Goal: Task Accomplishment & Management: Manage account settings

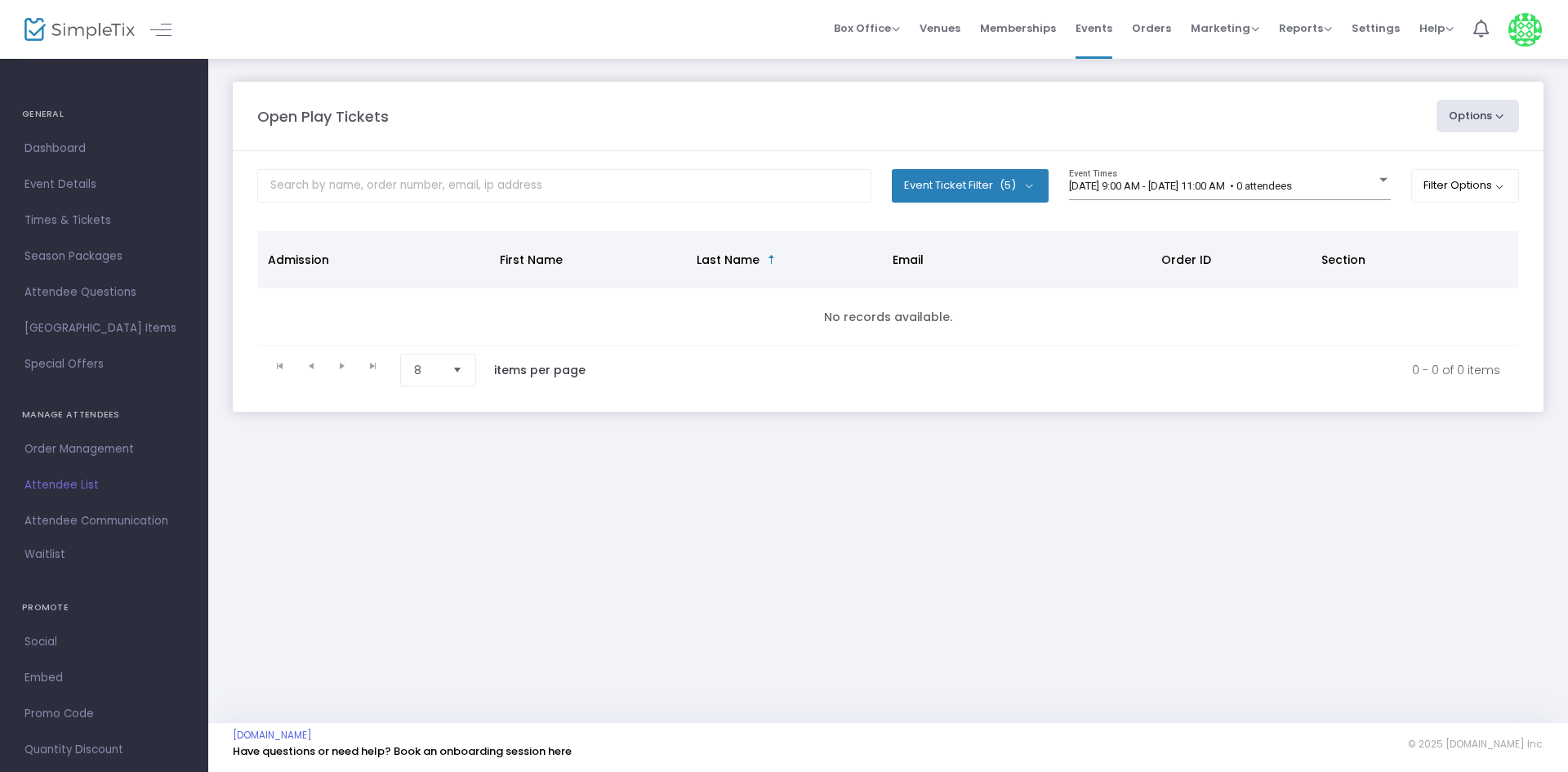
click at [1292, 187] on span "9/20/2025 @ 9:00 AM - 9/20/2025 @ 11:00 AM • 0 attendees" at bounding box center [1180, 186] width 223 height 12
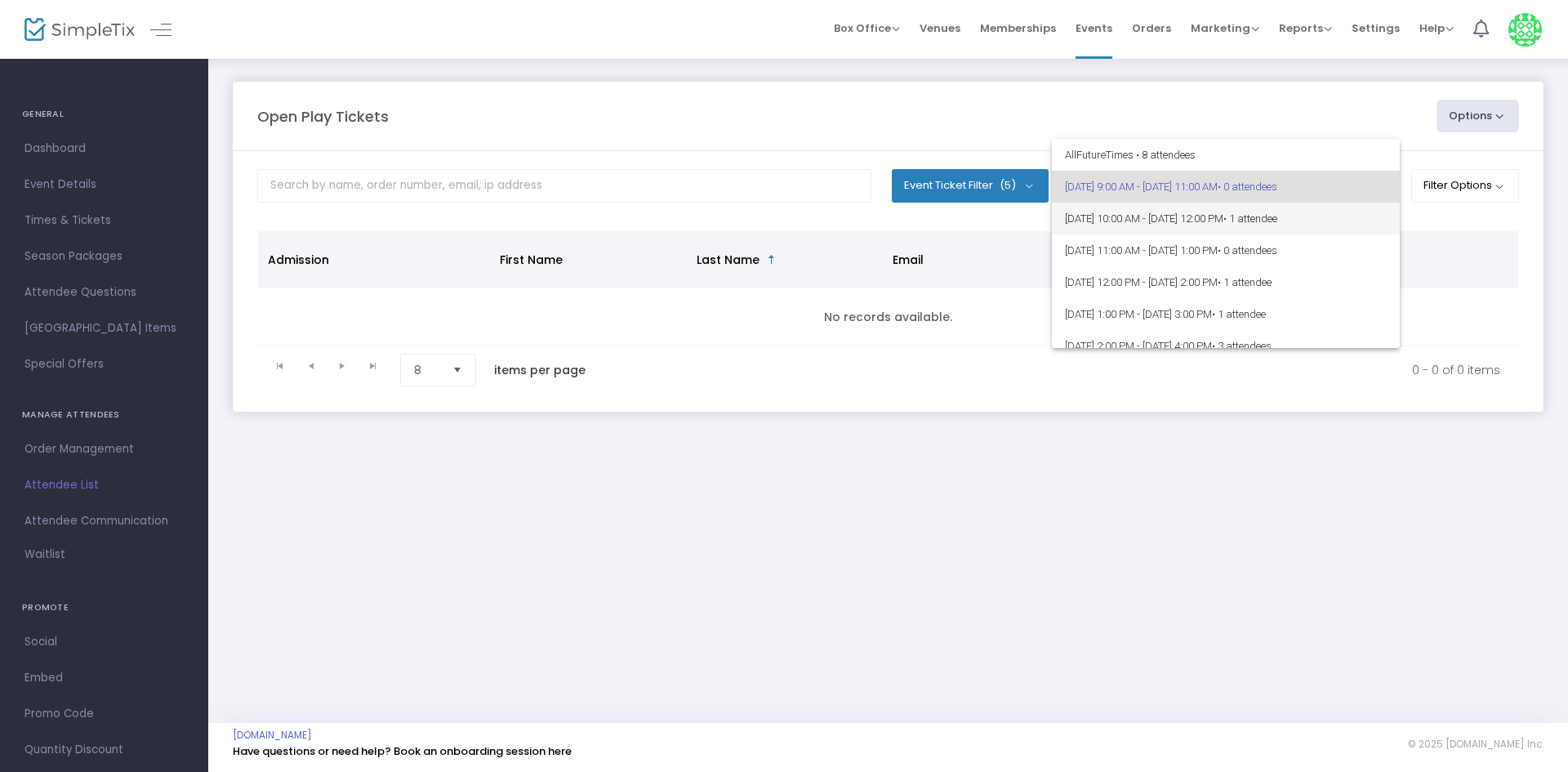
click at [1278, 215] on span "• 1 attendee" at bounding box center [1250, 219] width 54 height 12
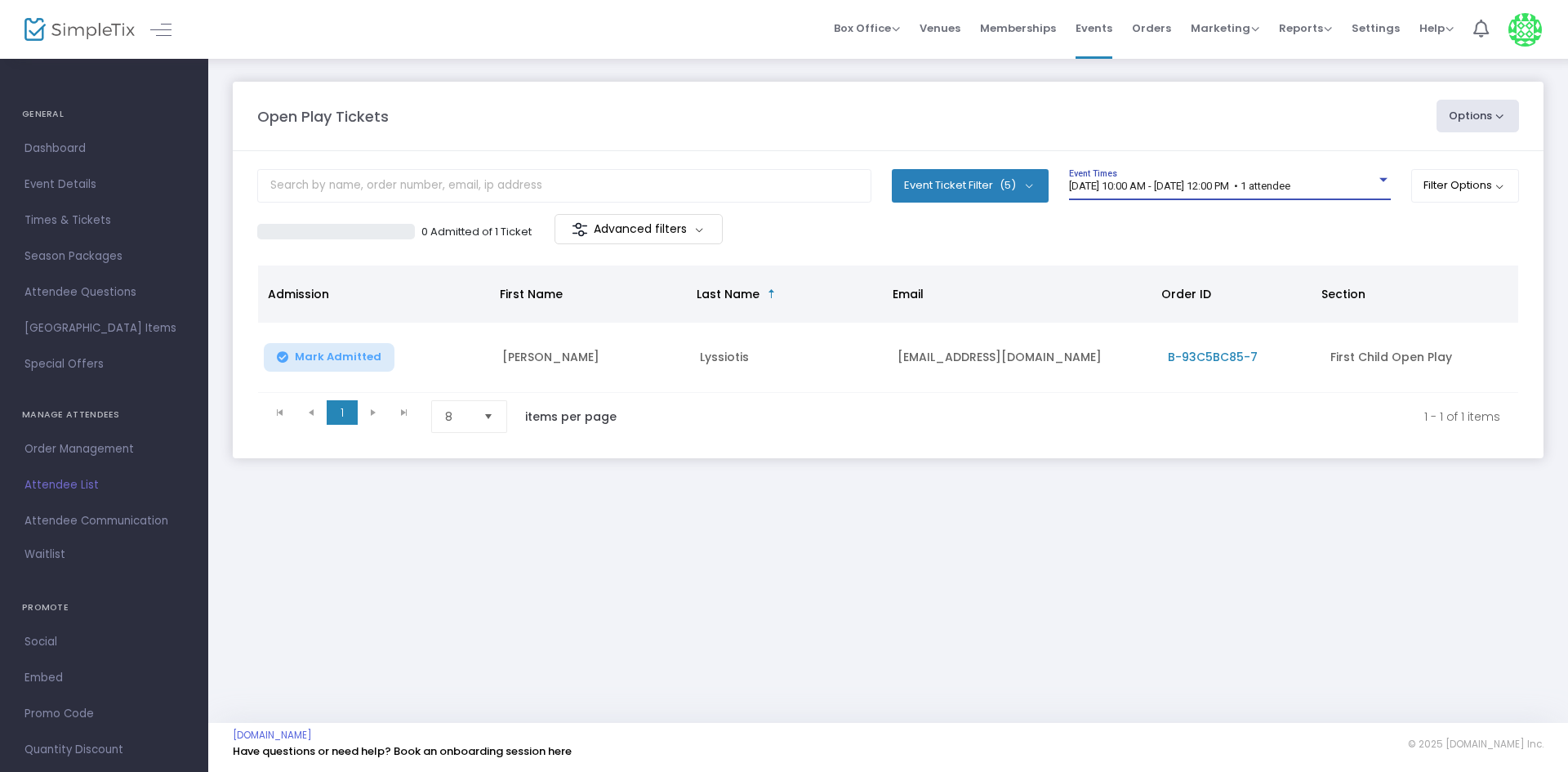
click at [1268, 191] on span "[DATE] 10:00 AM - [DATE] 12:00 PM • 1 attendee" at bounding box center [1179, 186] width 221 height 12
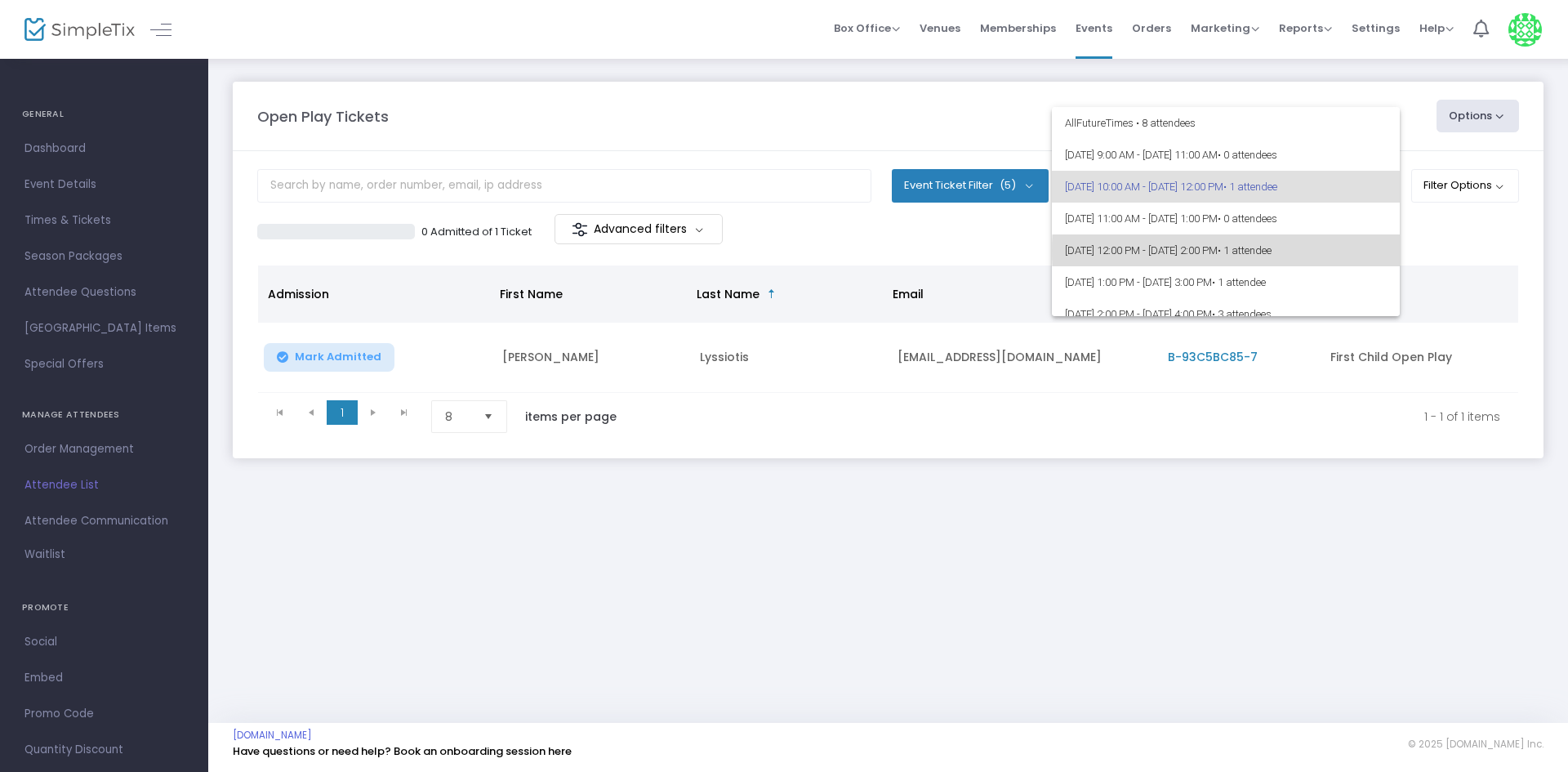
click at [1272, 251] on span "• 1 attendee" at bounding box center [1244, 250] width 54 height 12
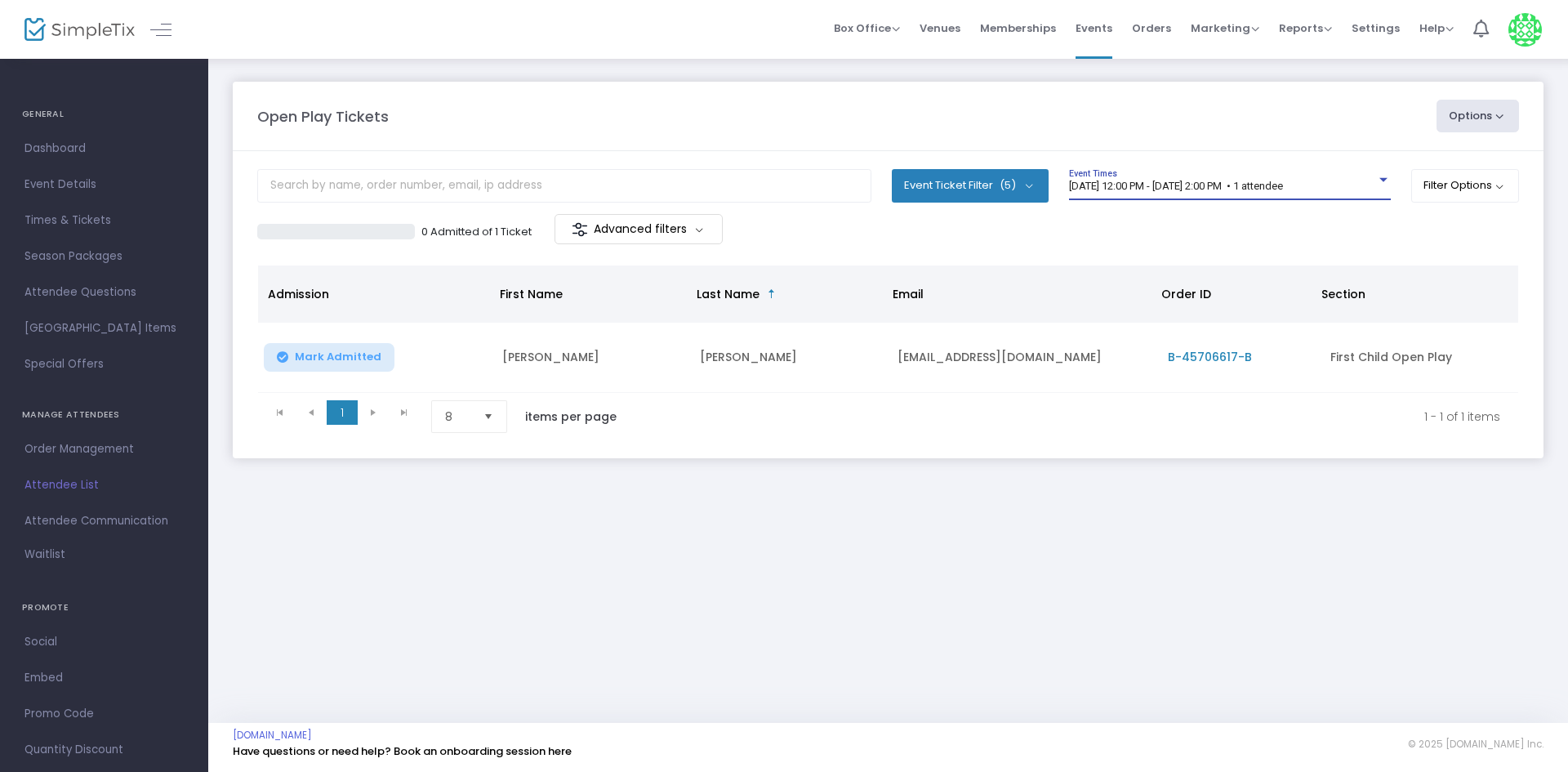
click at [1232, 189] on span "9/20/2025 @ 12:00 PM - 9/20/2025 @ 2:00 PM • 1 attendee" at bounding box center [1175, 186] width 214 height 12
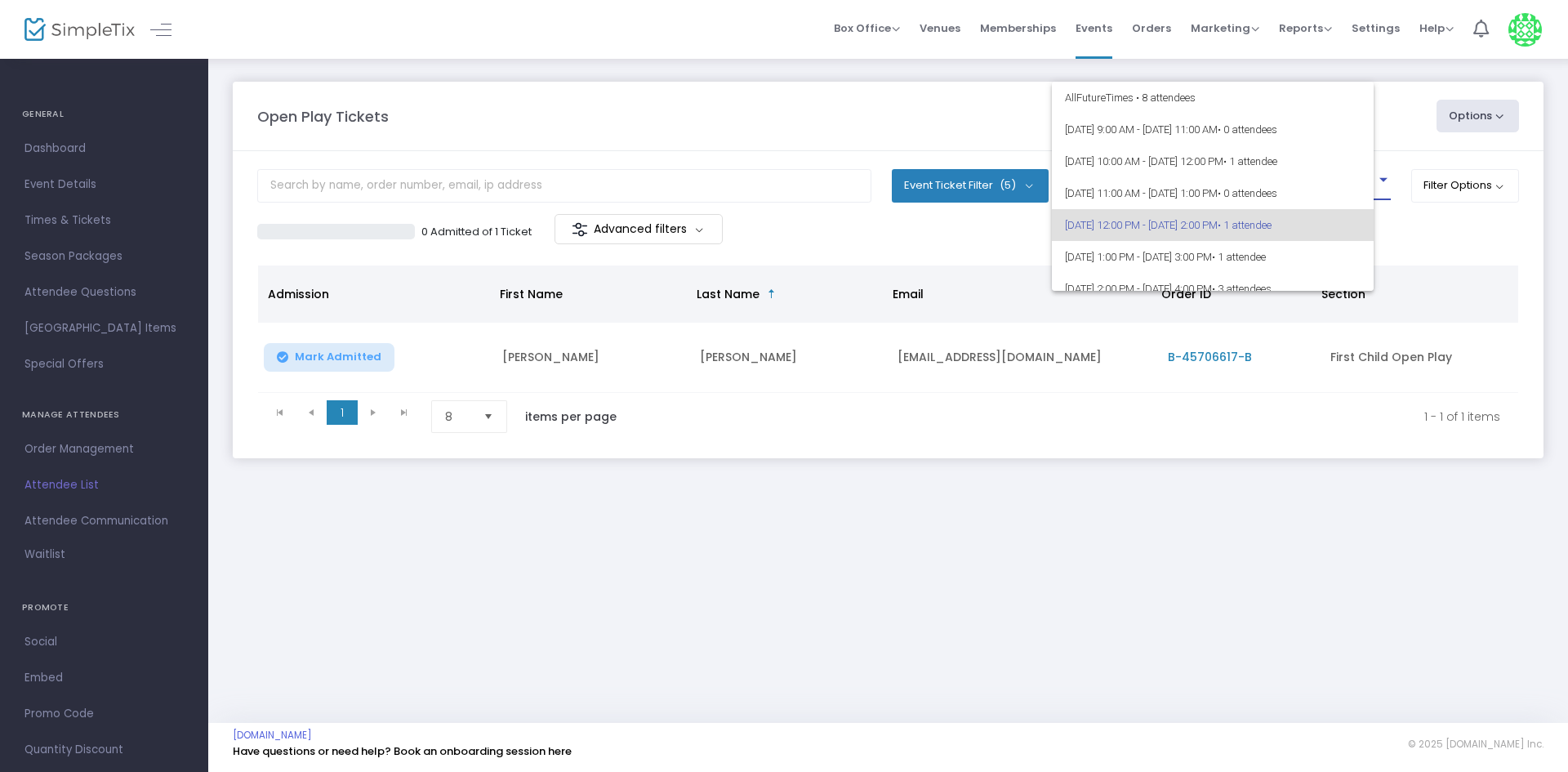
scroll to position [39, 0]
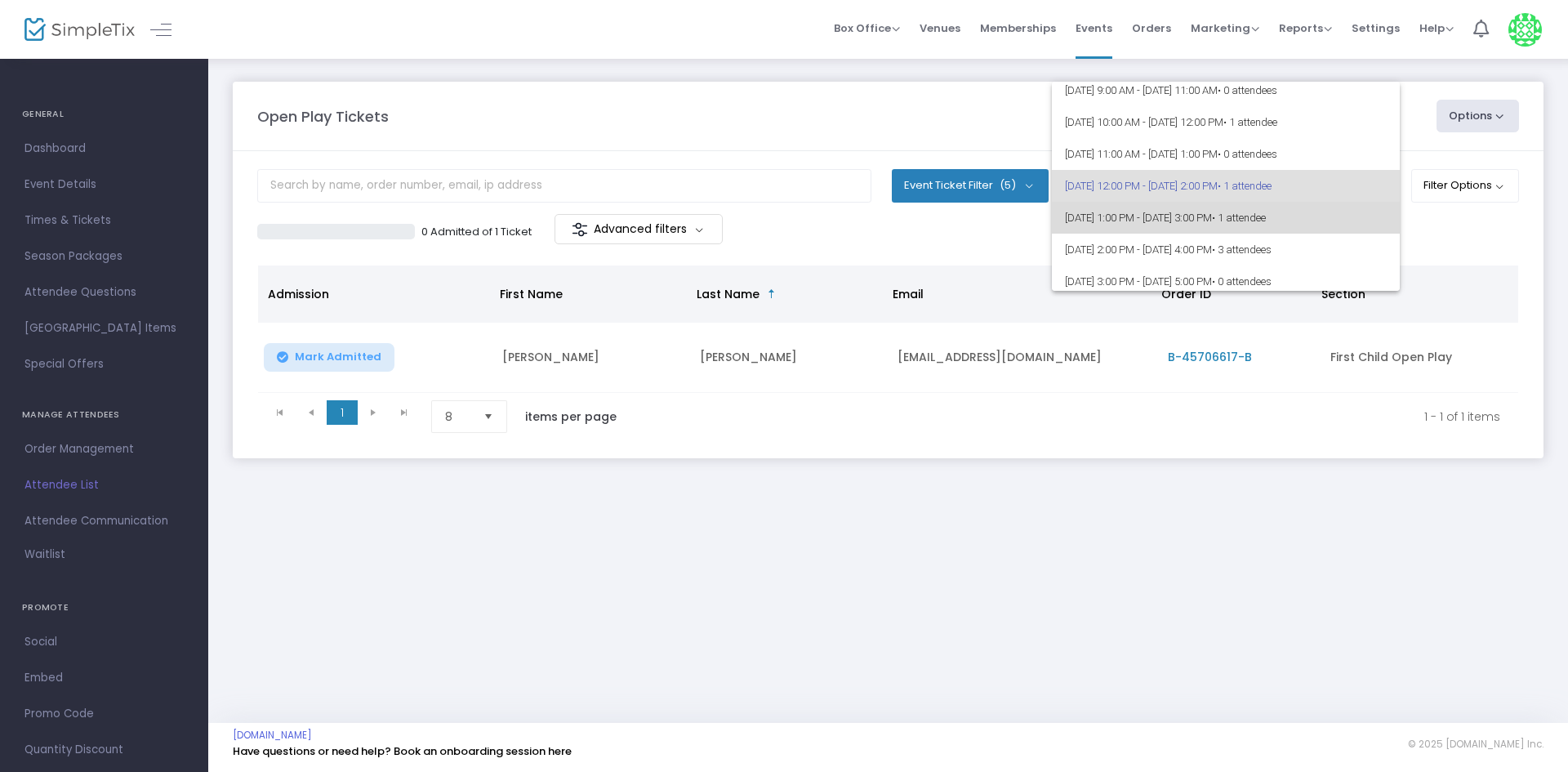
click at [1266, 215] on span "• 1 attendee" at bounding box center [1238, 218] width 54 height 12
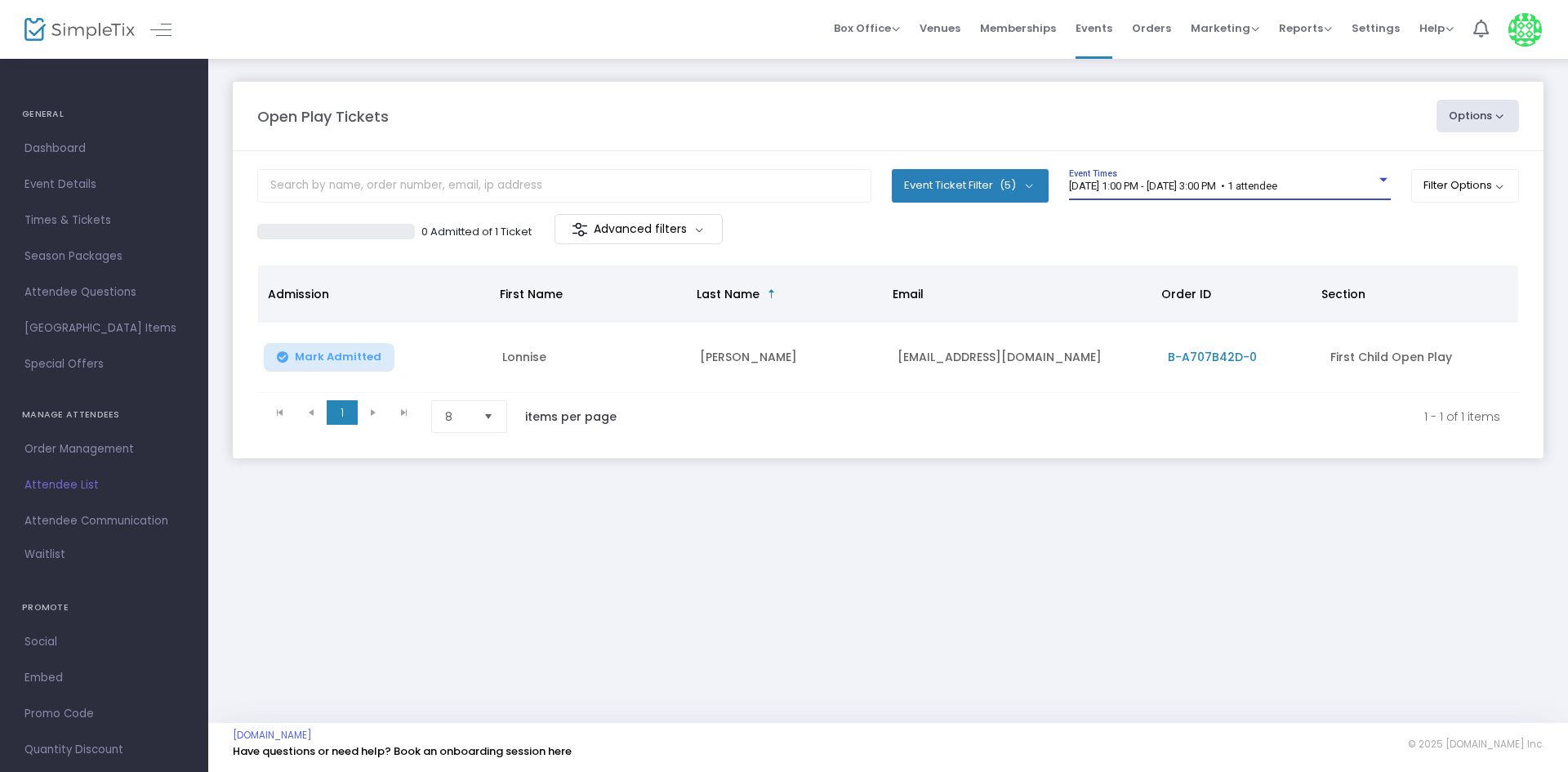
click at [1278, 186] on span "9/20/2025 @ 1:00 PM - 9/20/2025 @ 3:00 PM • 1 attendee" at bounding box center [1173, 186] width 209 height 12
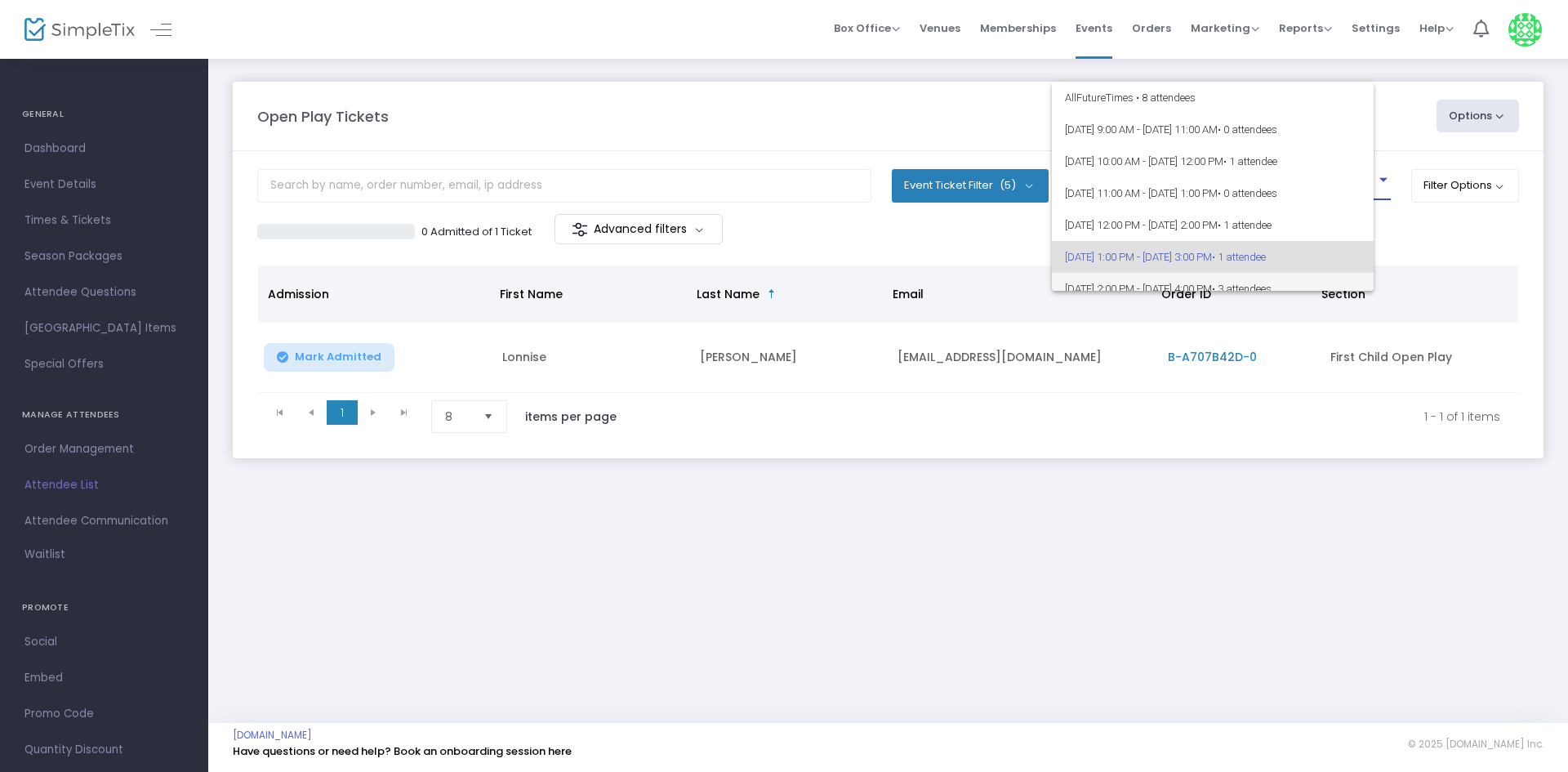
scroll to position [71, 0]
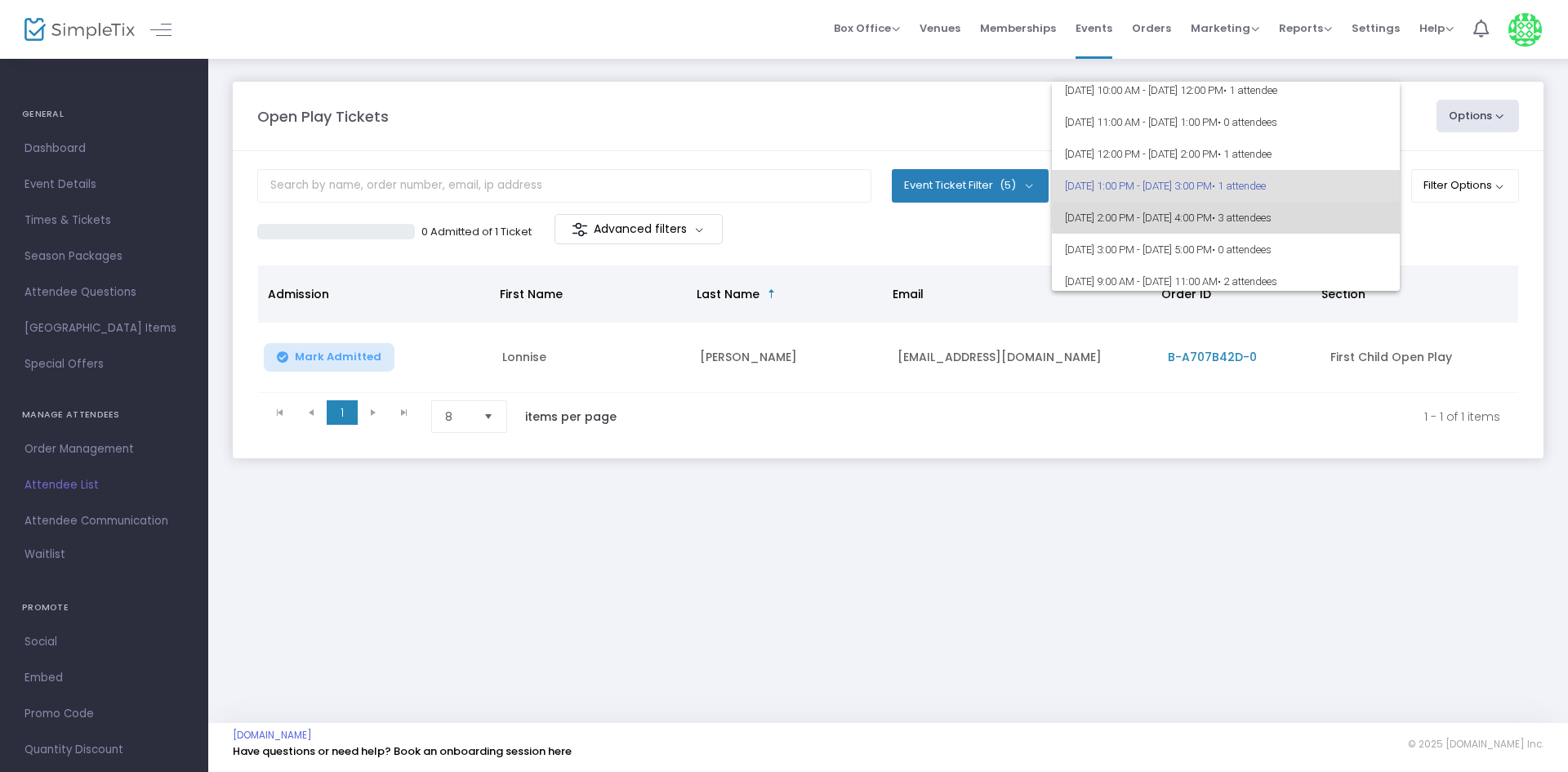
click at [1272, 218] on span "• 3 attendees" at bounding box center [1241, 218] width 60 height 12
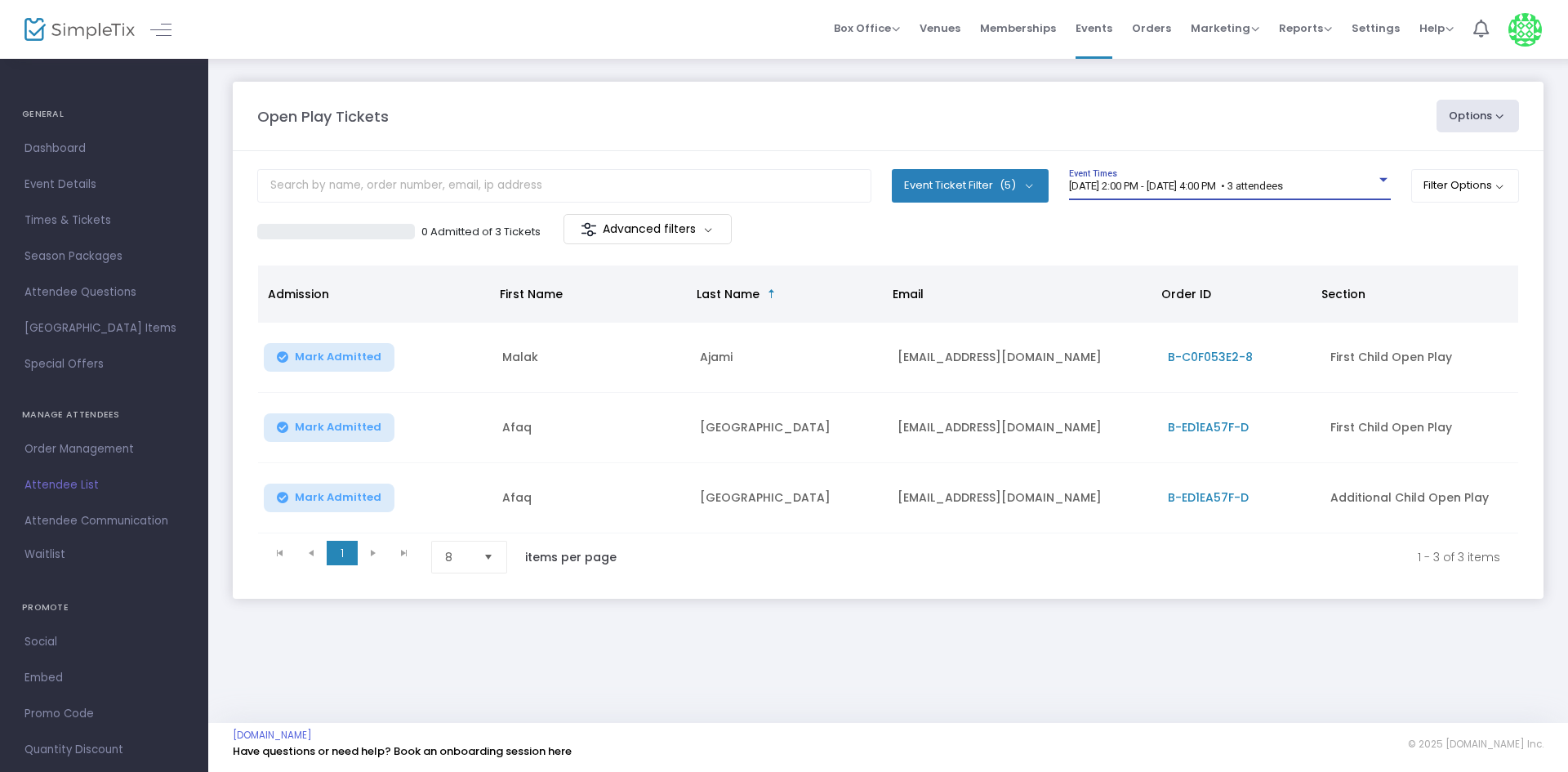
click at [1249, 195] on div "9/20/2025 @ 2:00 PM - 9/20/2025 @ 4:00 PM • 3 attendees Event Times" at bounding box center [1229, 185] width 322 height 32
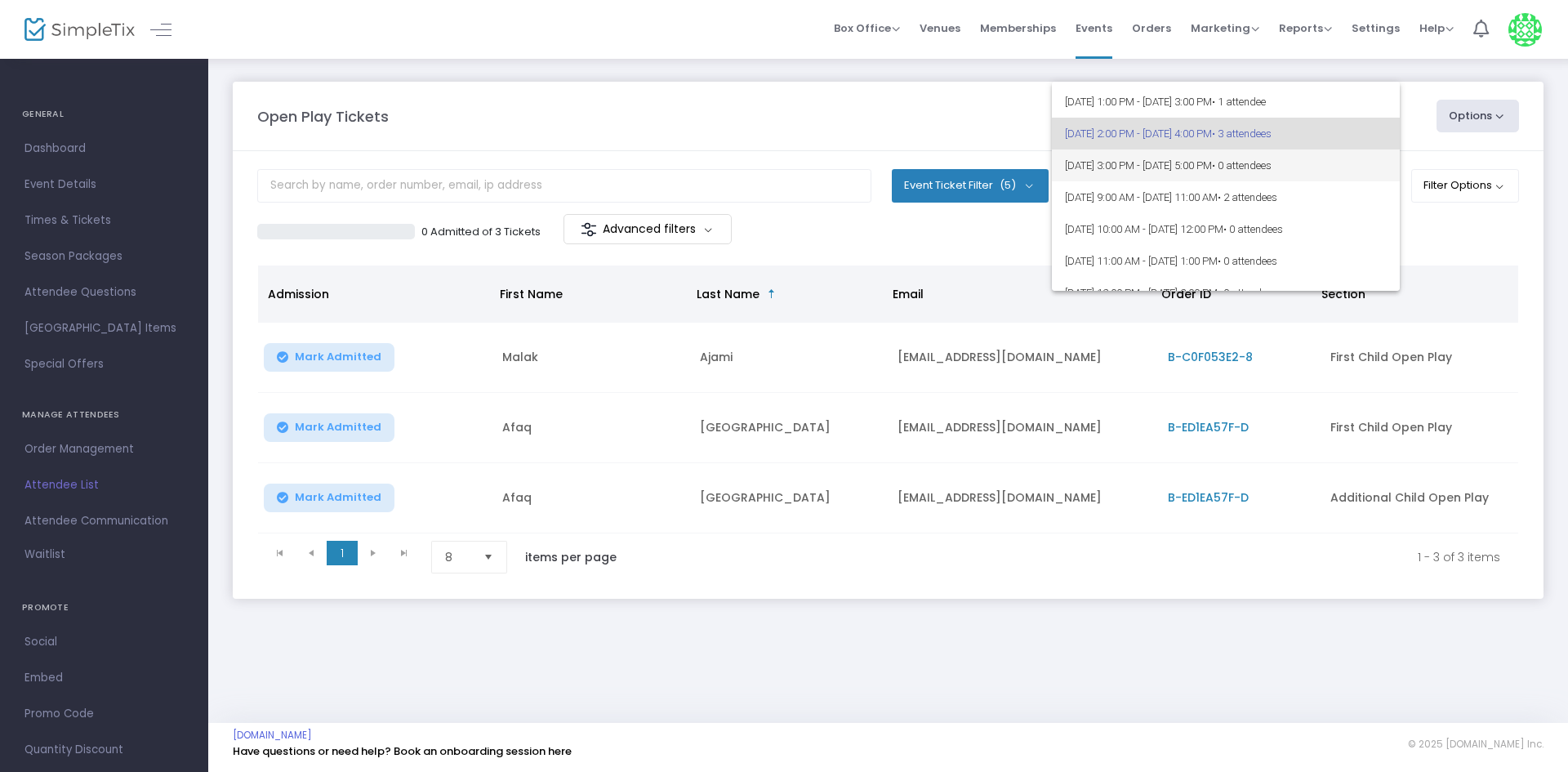
scroll to position [185, 0]
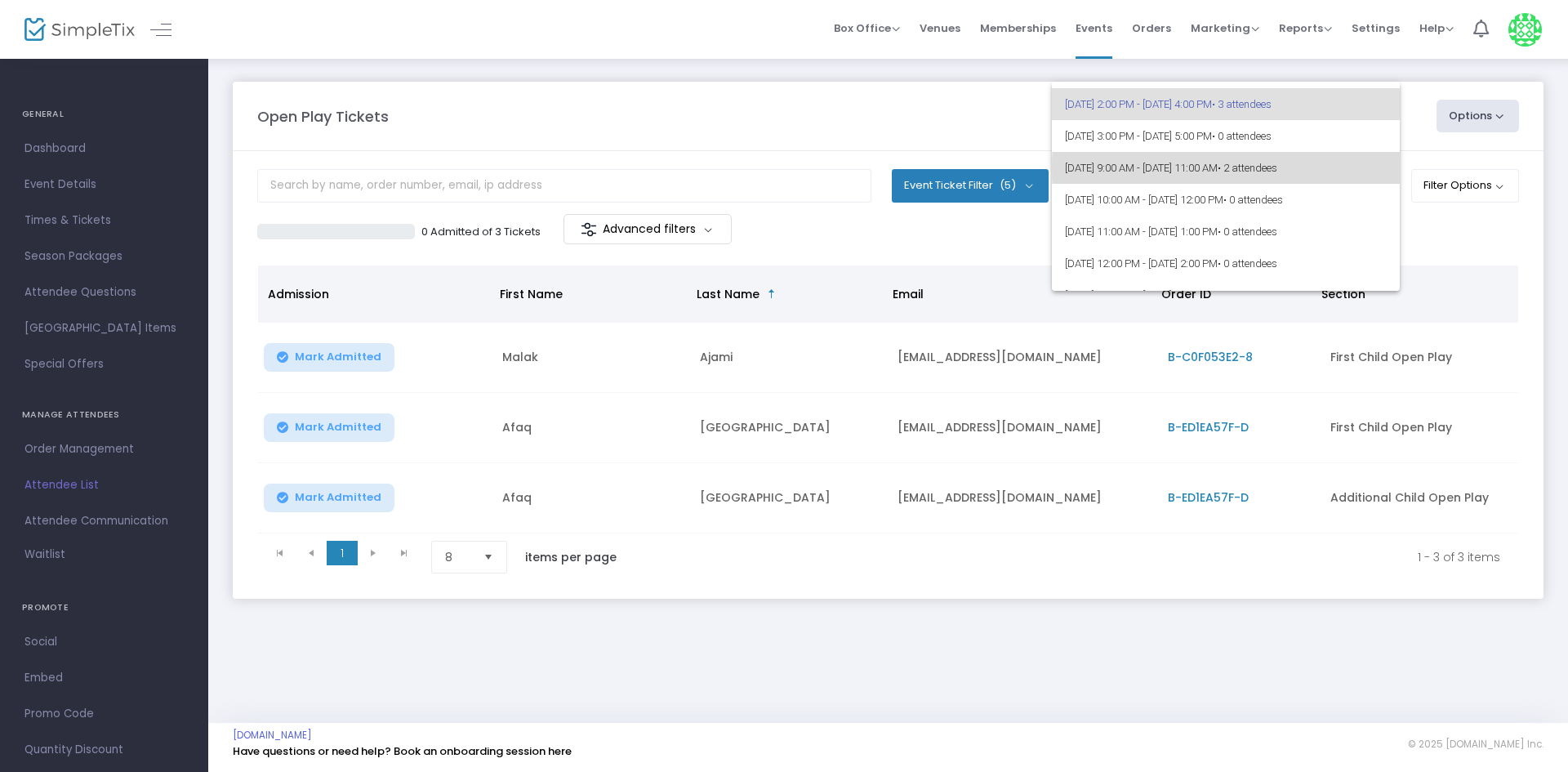
click at [1278, 168] on span "• 2 attendees" at bounding box center [1247, 167] width 60 height 12
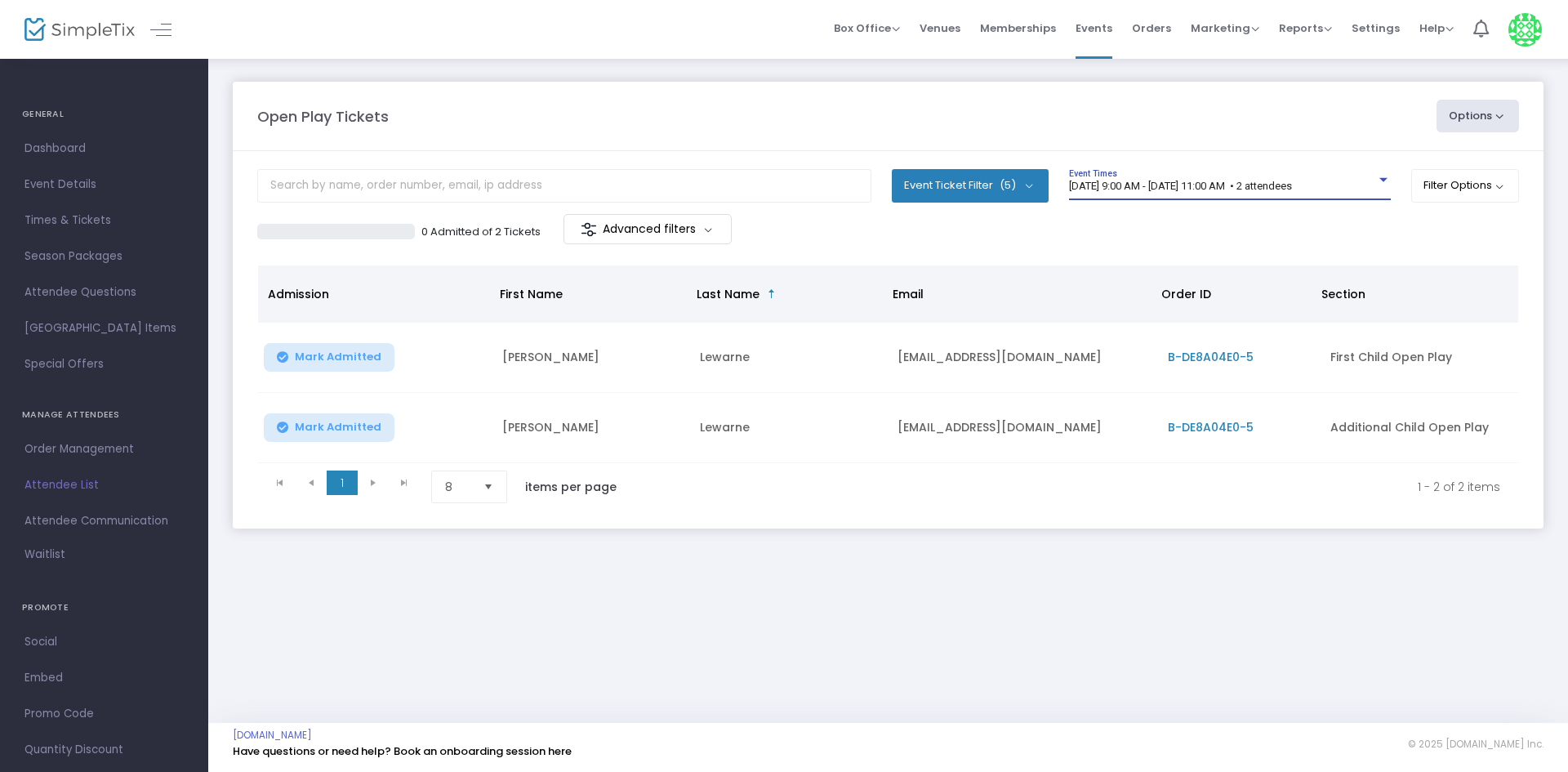
click at [1292, 187] on span "9/21/2025 @ 9:00 AM - 9/21/2025 @ 11:00 AM • 2 attendees" at bounding box center [1180, 186] width 223 height 12
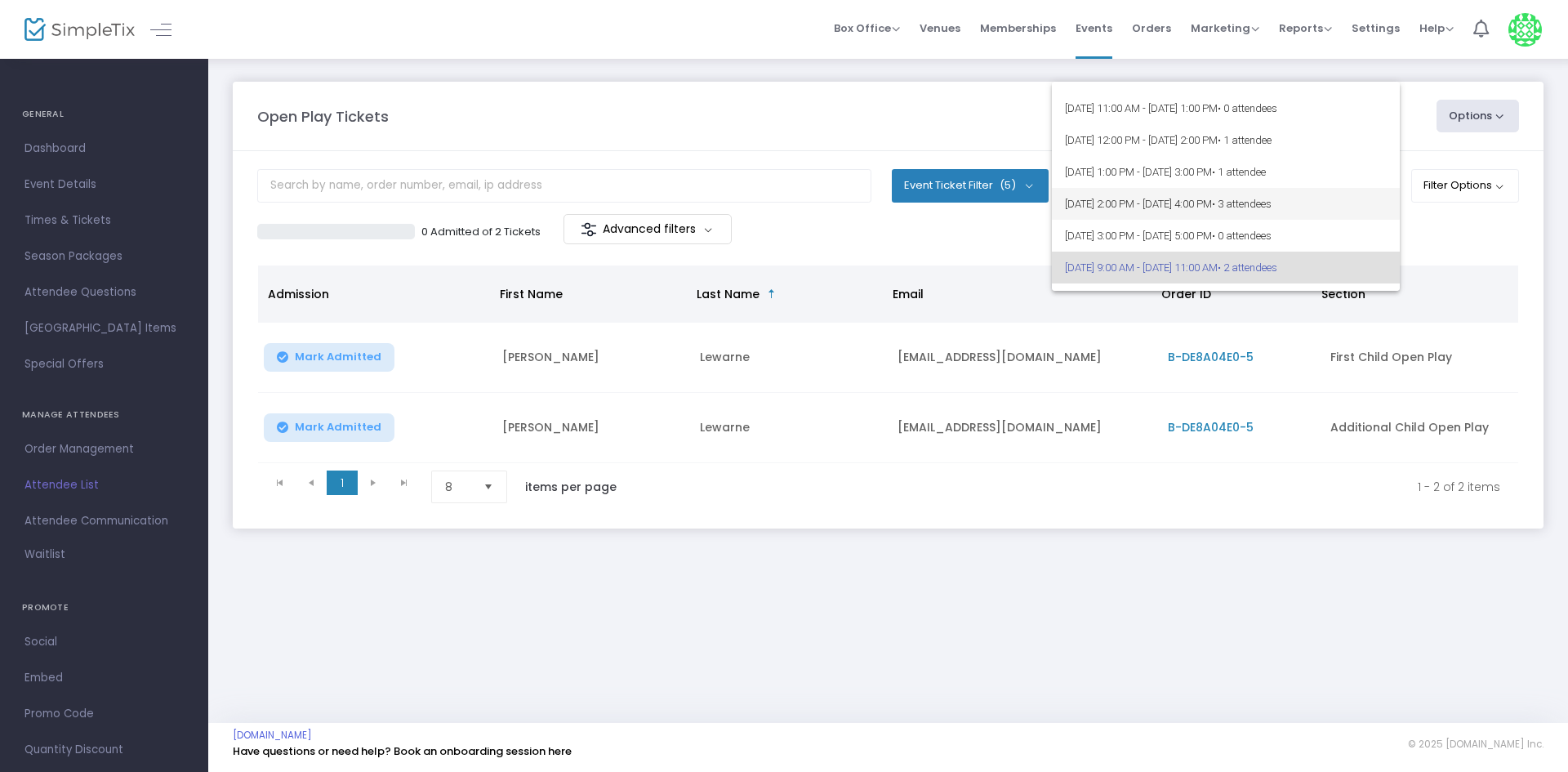
scroll to position [0, 0]
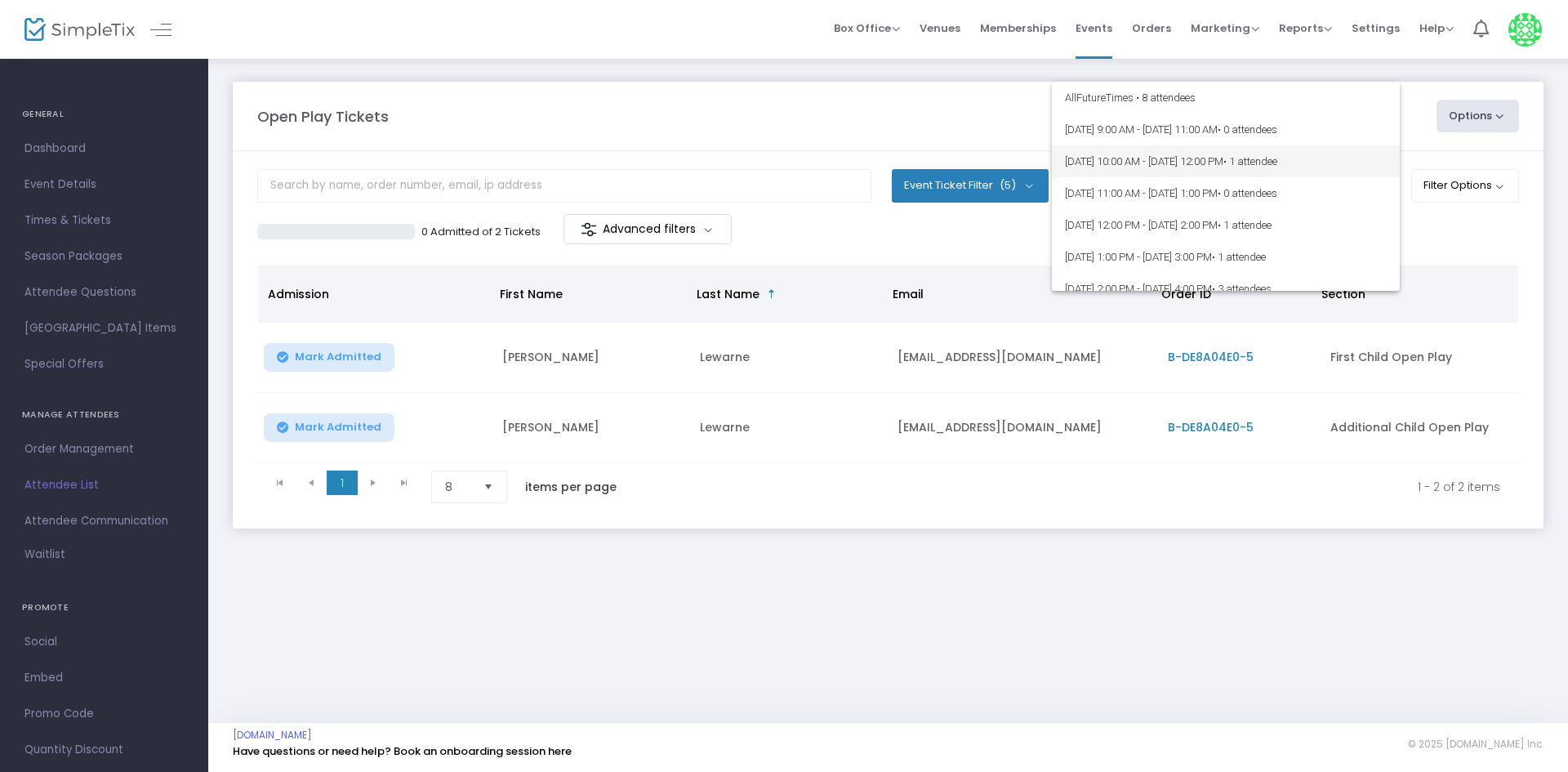
click at [1328, 167] on span "9/20/2025 @ 10:00 AM - 9/20/2025 @ 12:00 PM • 1 attendee" at bounding box center [1225, 161] width 322 height 32
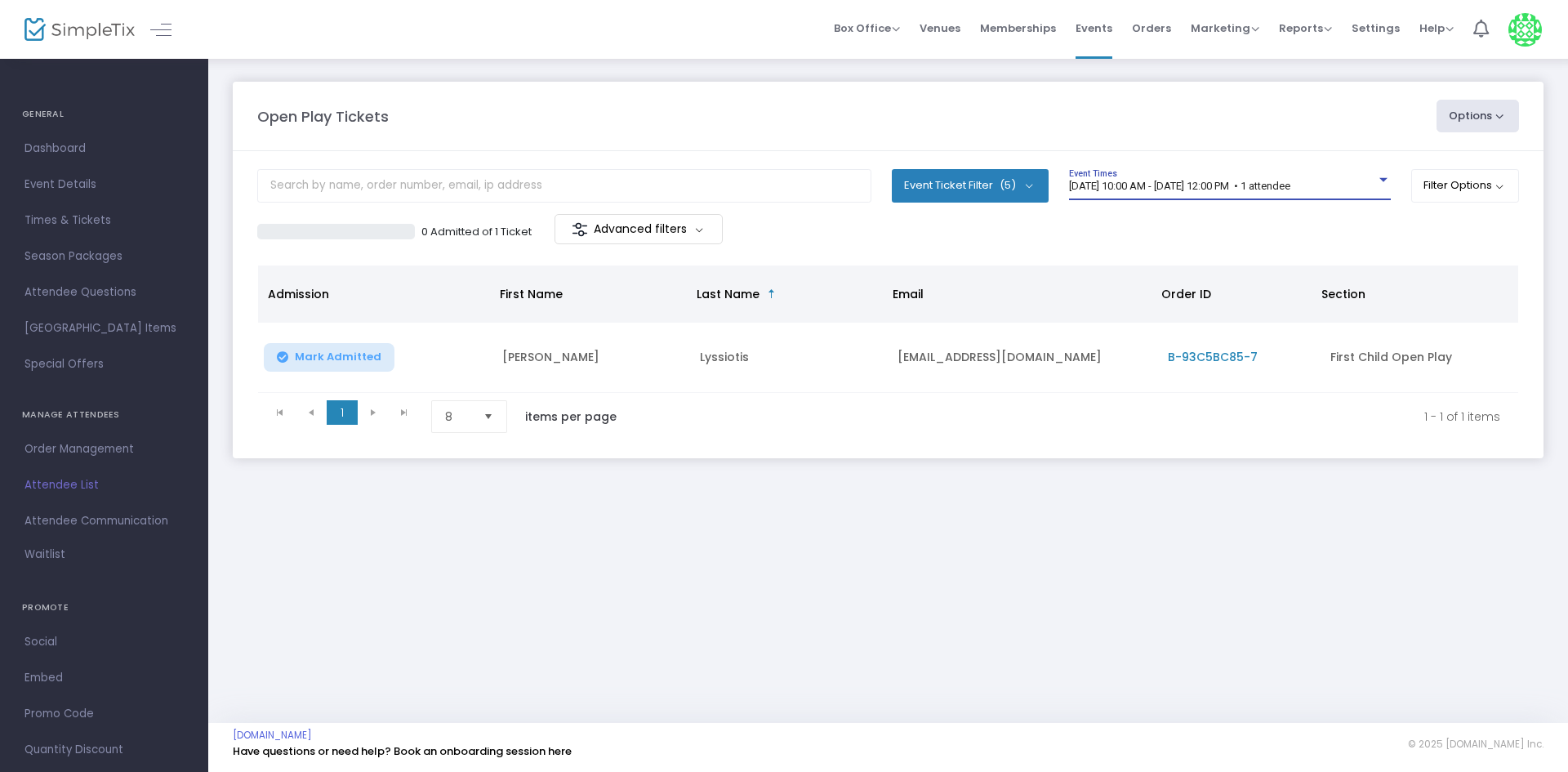
click at [1247, 142] on m-panel-header "Open Play Tickets Options Import Attendees Export List Print Name Tags Export t…" at bounding box center [888, 116] width 1311 height 70
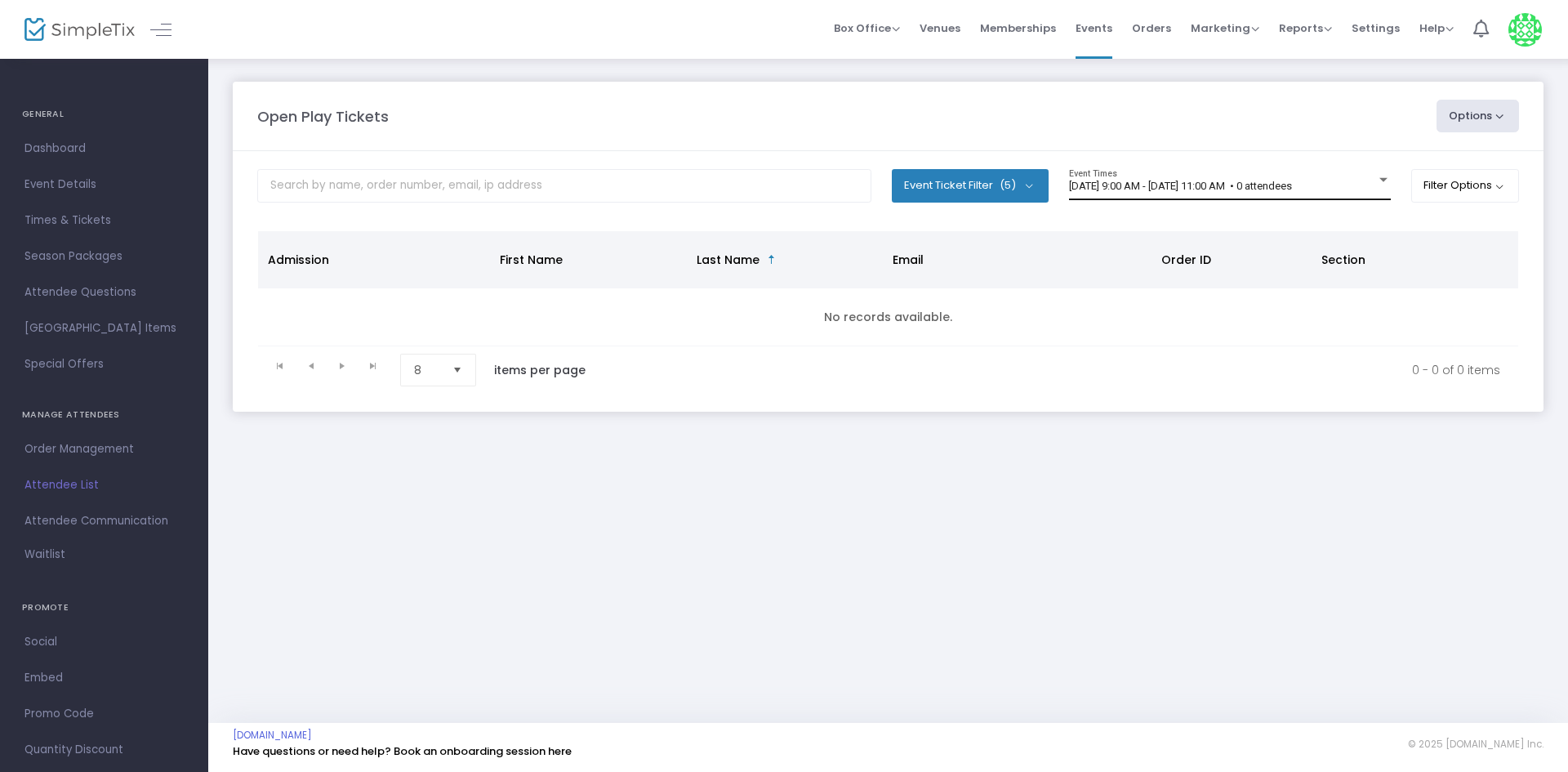
click at [1212, 185] on span "9/20/2025 @ 9:00 AM - 9/20/2025 @ 11:00 AM • 0 attendees" at bounding box center [1180, 186] width 223 height 12
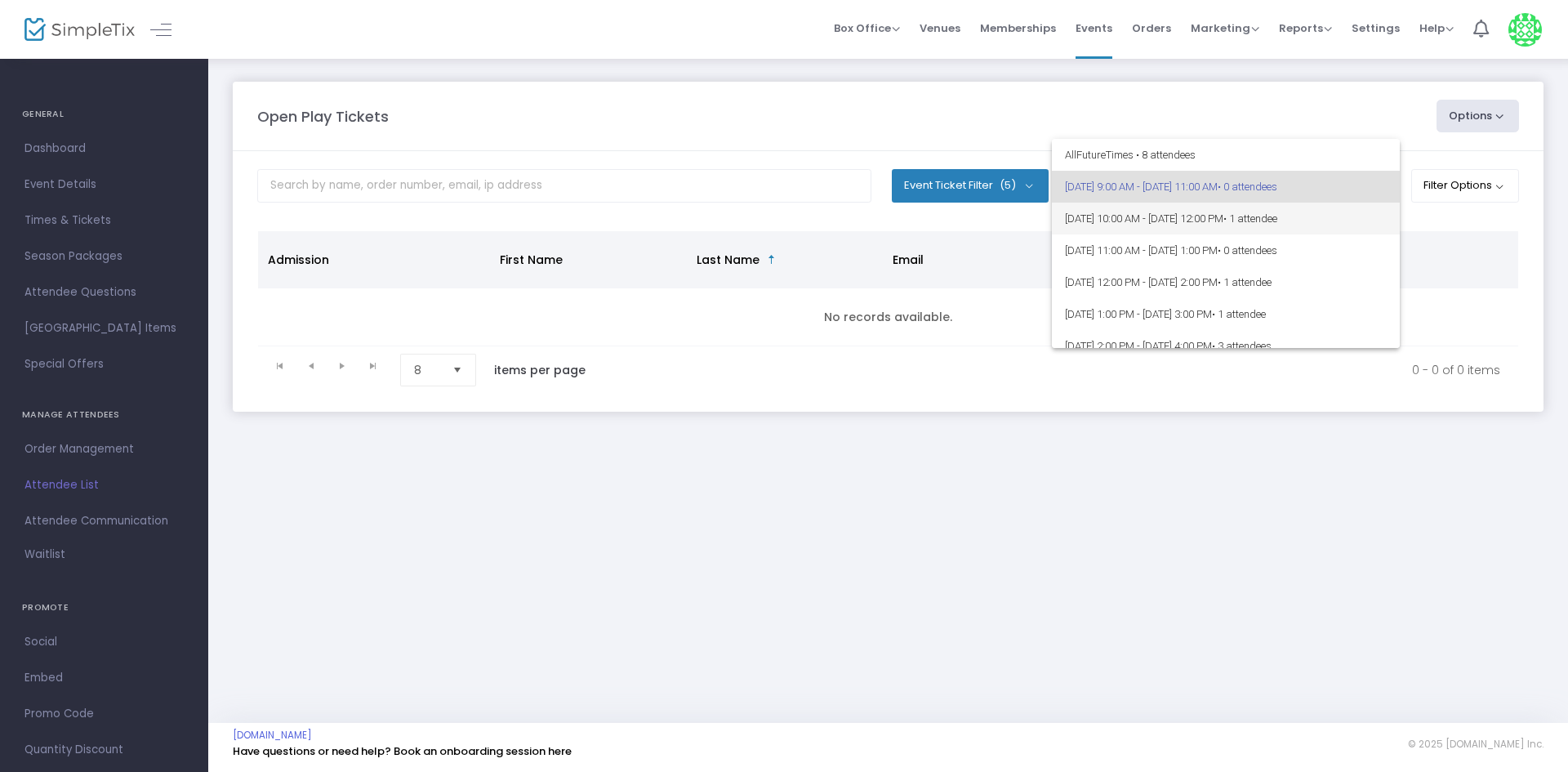
click at [1278, 218] on span "• 1 attendee" at bounding box center [1250, 219] width 54 height 12
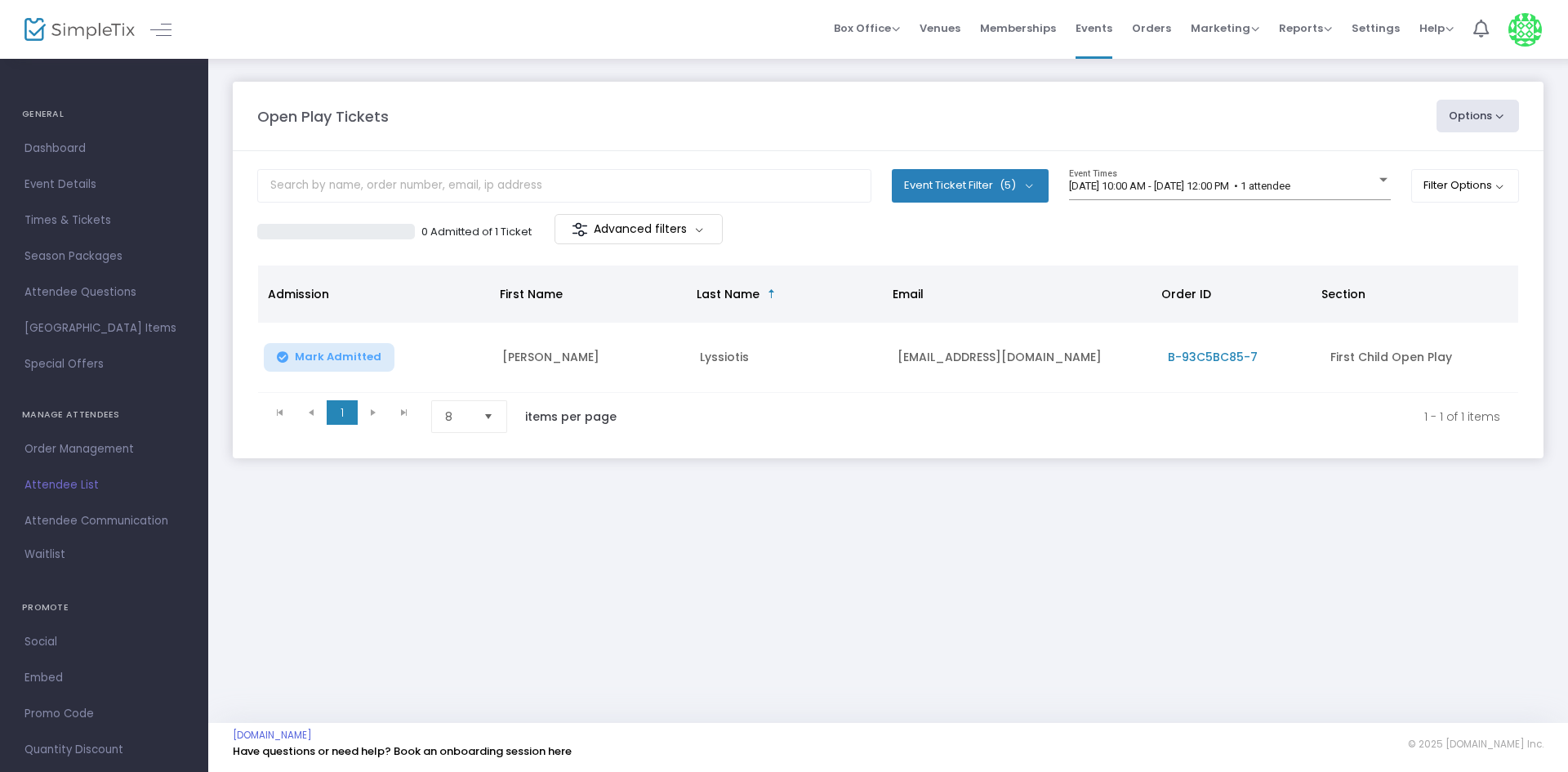
click at [1399, 221] on div "0 Admitted of 1 Ticket Advanced filters" at bounding box center [888, 230] width 1262 height 34
click at [1290, 189] on span "[DATE] 10:00 AM - [DATE] 12:00 PM • 1 attendee" at bounding box center [1179, 186] width 221 height 12
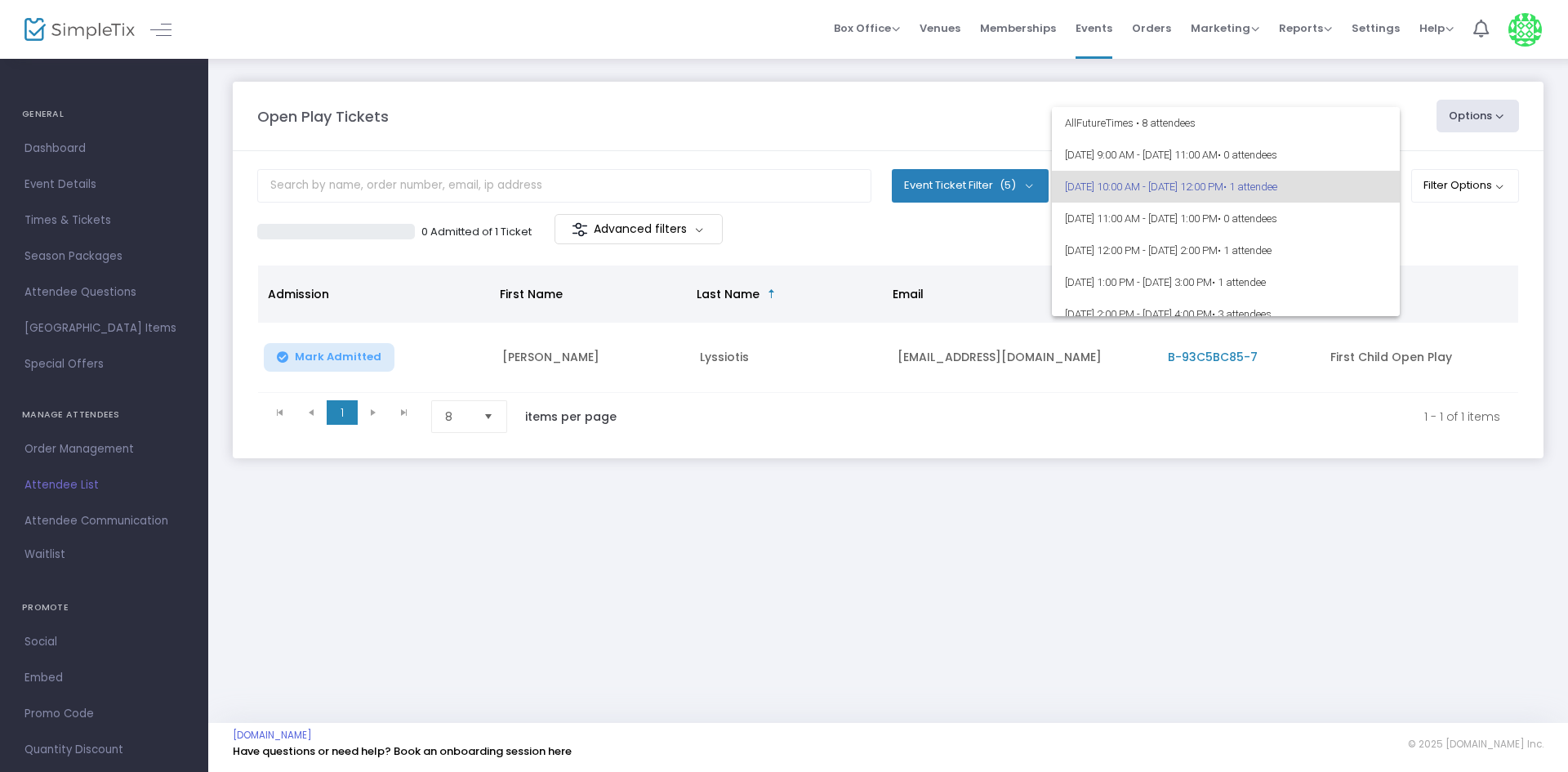
click at [1299, 388] on div at bounding box center [784, 386] width 1568 height 772
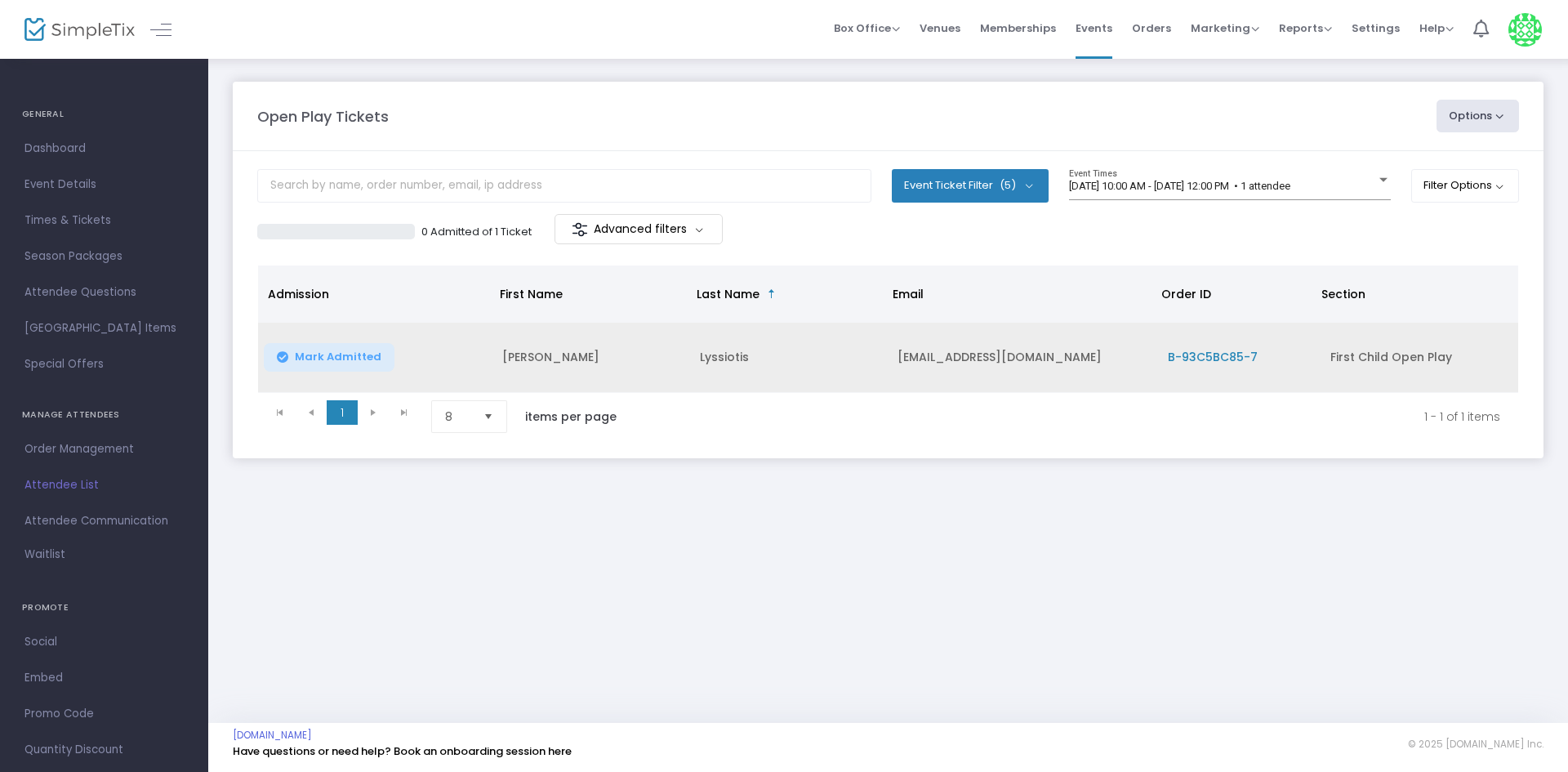
click at [1215, 359] on span "B-93C5BC85-7" at bounding box center [1212, 356] width 90 height 17
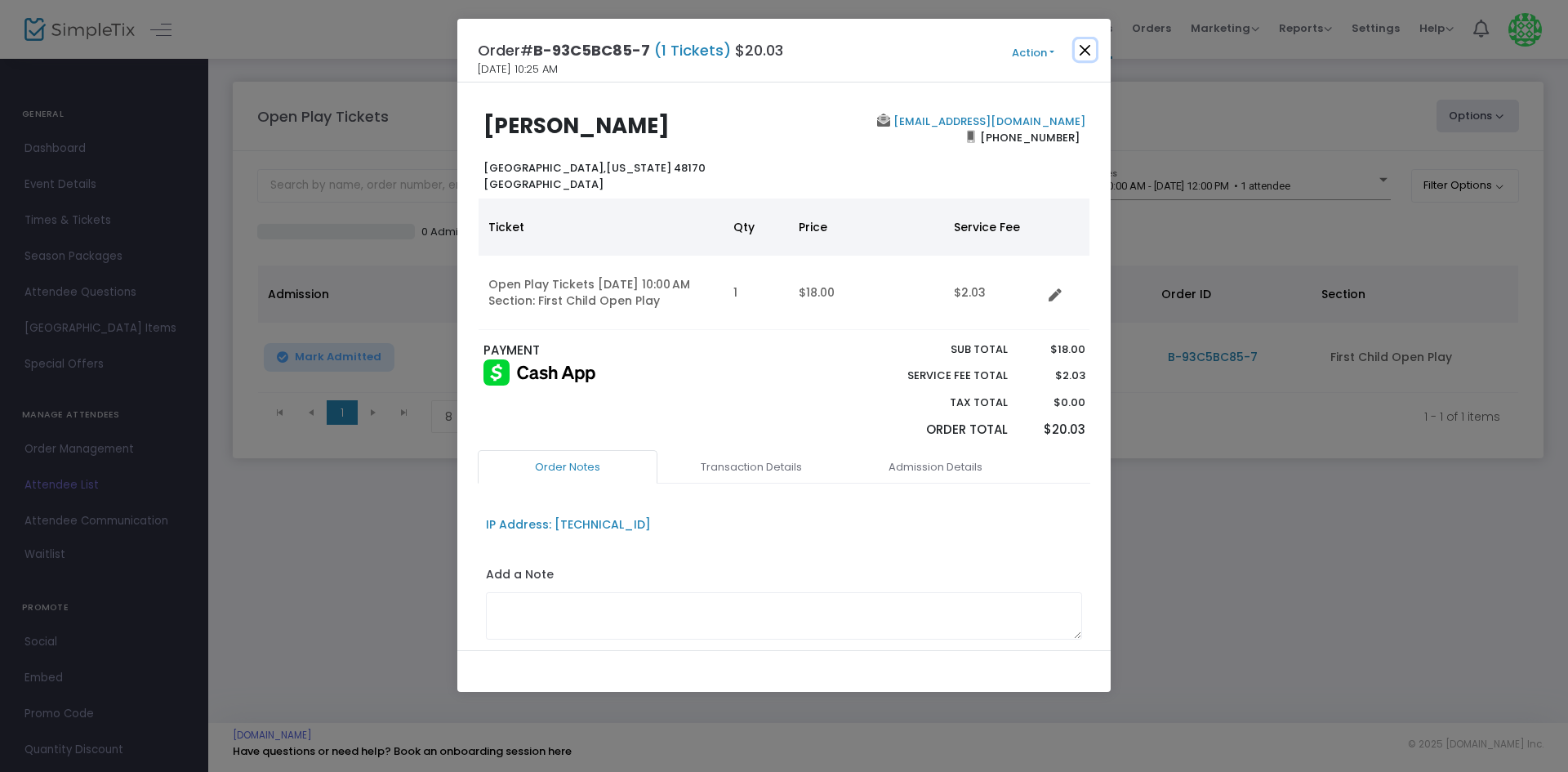
click at [1084, 46] on button "Close" at bounding box center [1086, 50] width 22 height 22
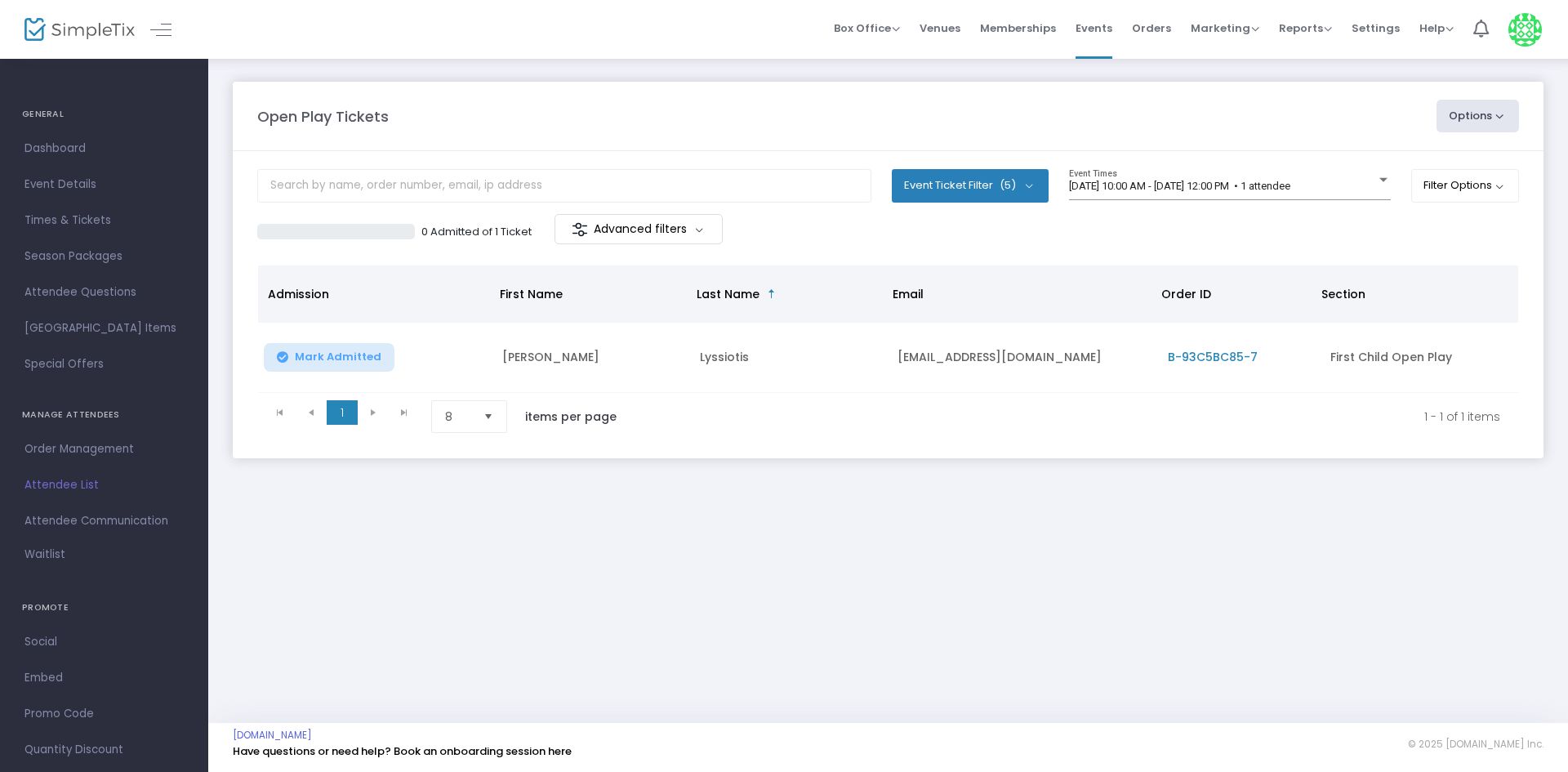
click at [1094, 105] on div "Open Play Tickets" at bounding box center [839, 116] width 1179 height 22
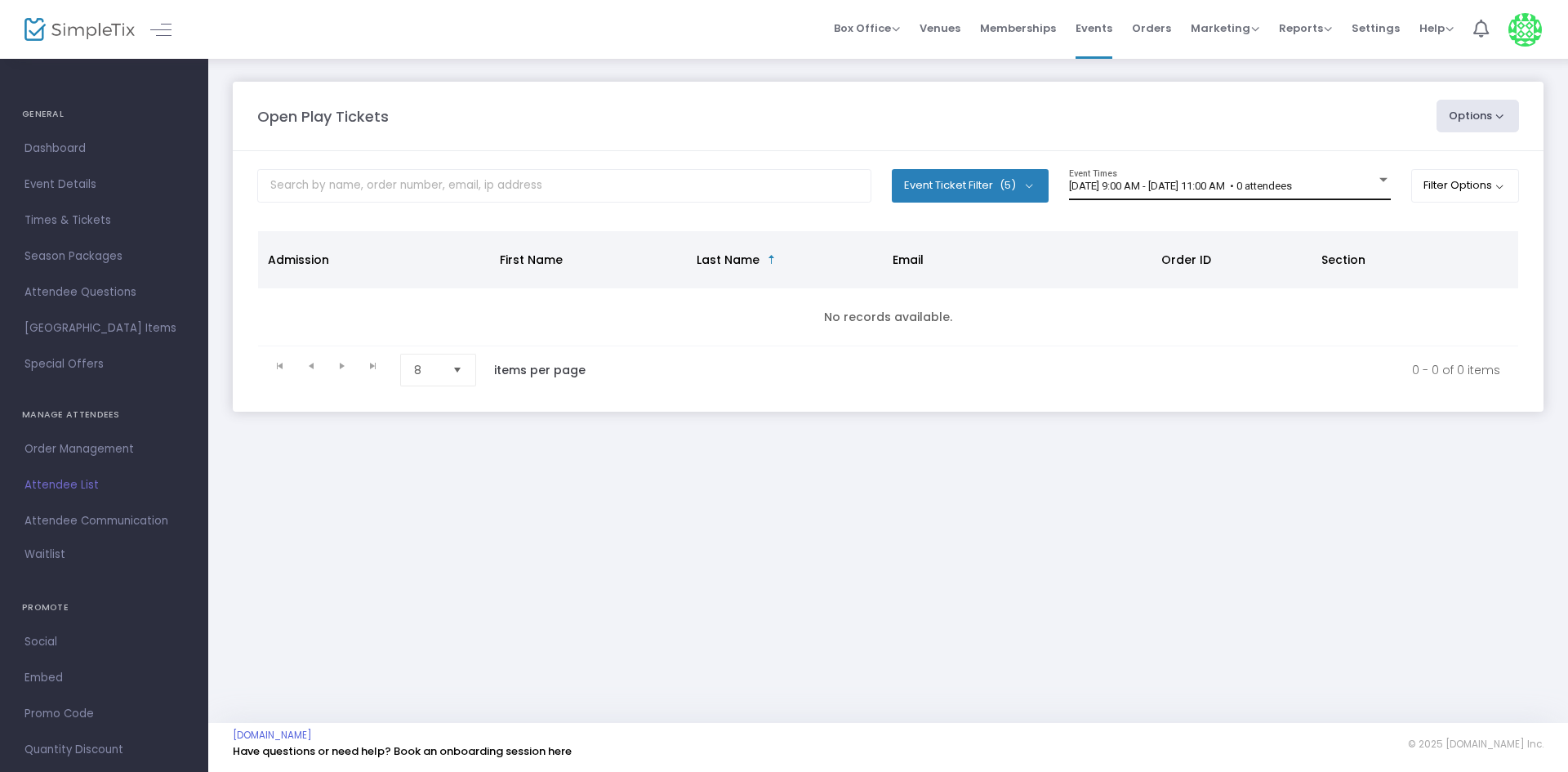
click at [1201, 180] on span "[DATE] 9:00 AM - [DATE] 11:00 AM • 0 attendees" at bounding box center [1180, 186] width 223 height 12
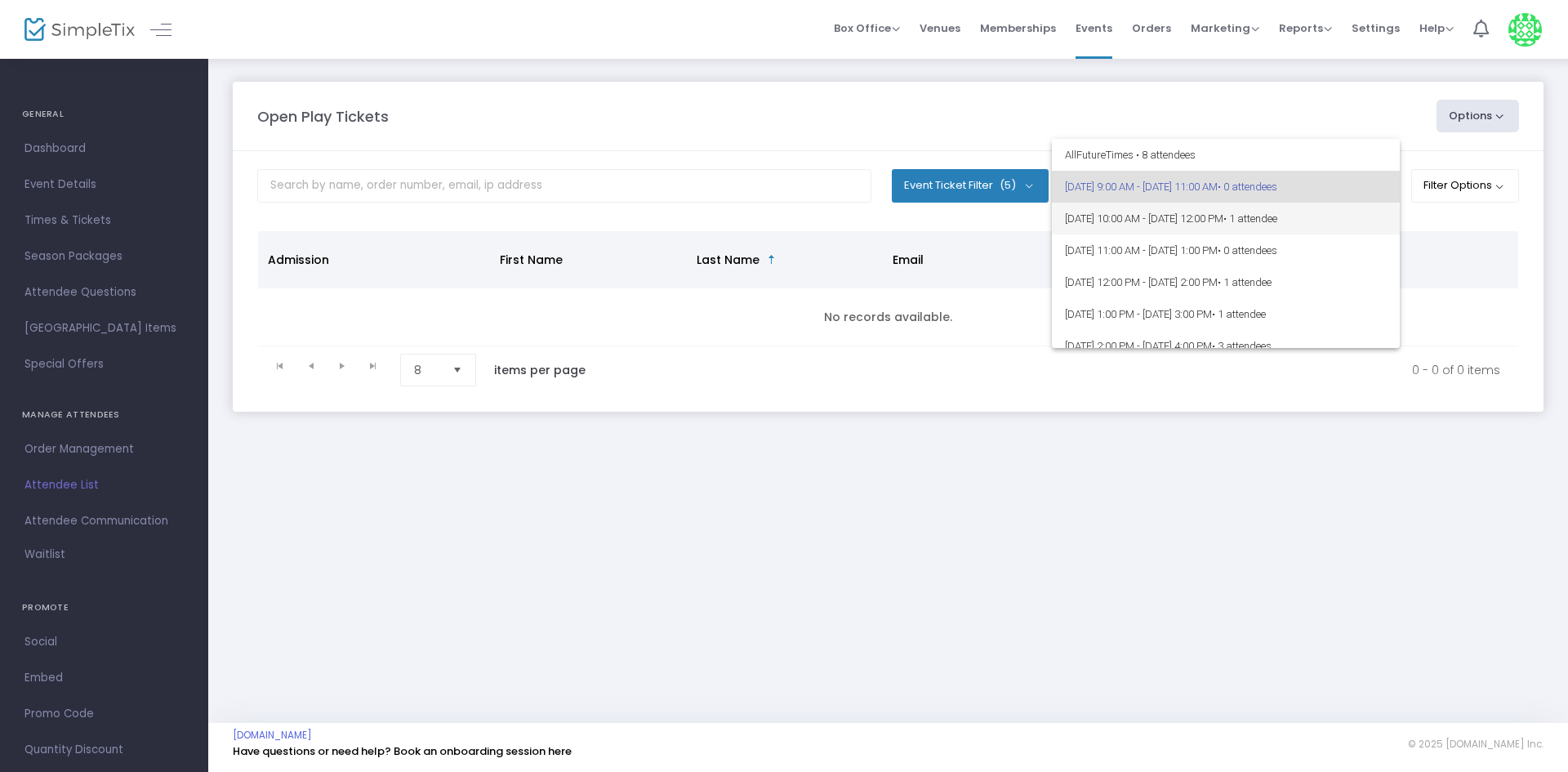
click at [1278, 222] on span "• 1 attendee" at bounding box center [1250, 219] width 54 height 12
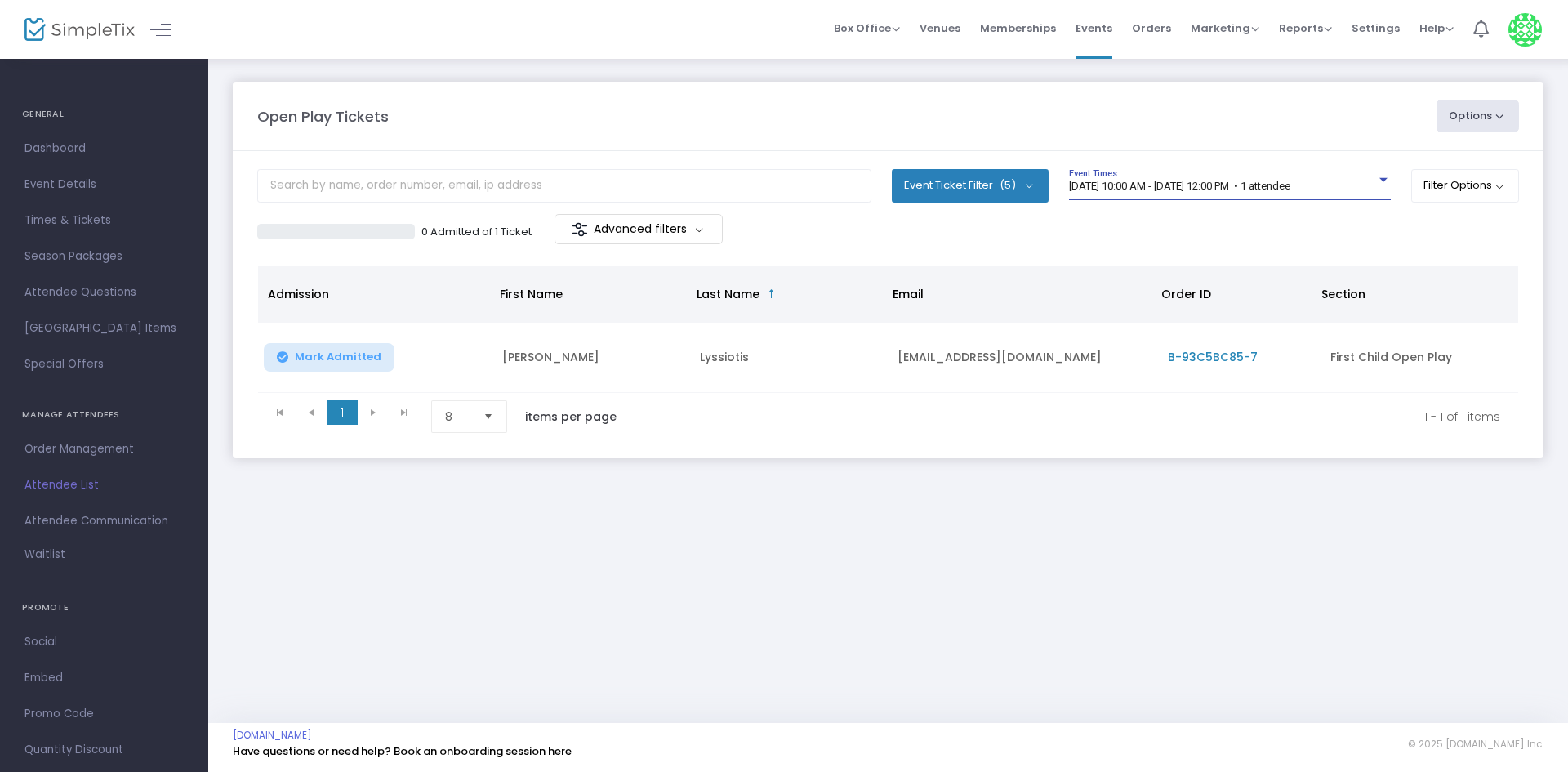
click at [1242, 235] on div "0 Admitted of 1 Ticket Advanced filters" at bounding box center [888, 230] width 1262 height 34
click at [891, 90] on m-panel-header "Open Play Tickets Options Import Attendees Export List Print Name Tags Export t…" at bounding box center [888, 116] width 1311 height 70
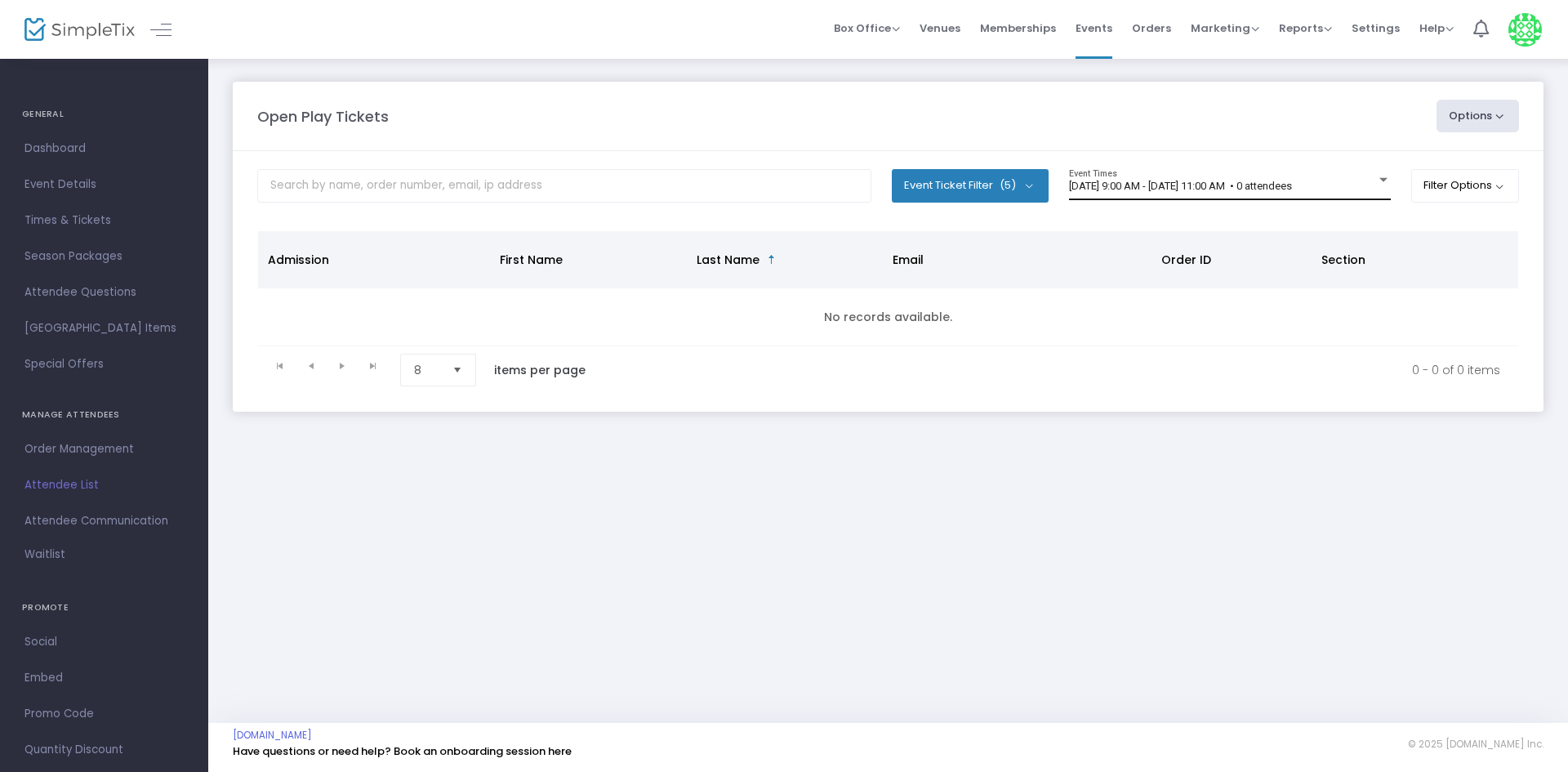
click at [1191, 186] on span "[DATE] 9:00 AM - [DATE] 11:00 AM • 0 attendees" at bounding box center [1180, 186] width 223 height 12
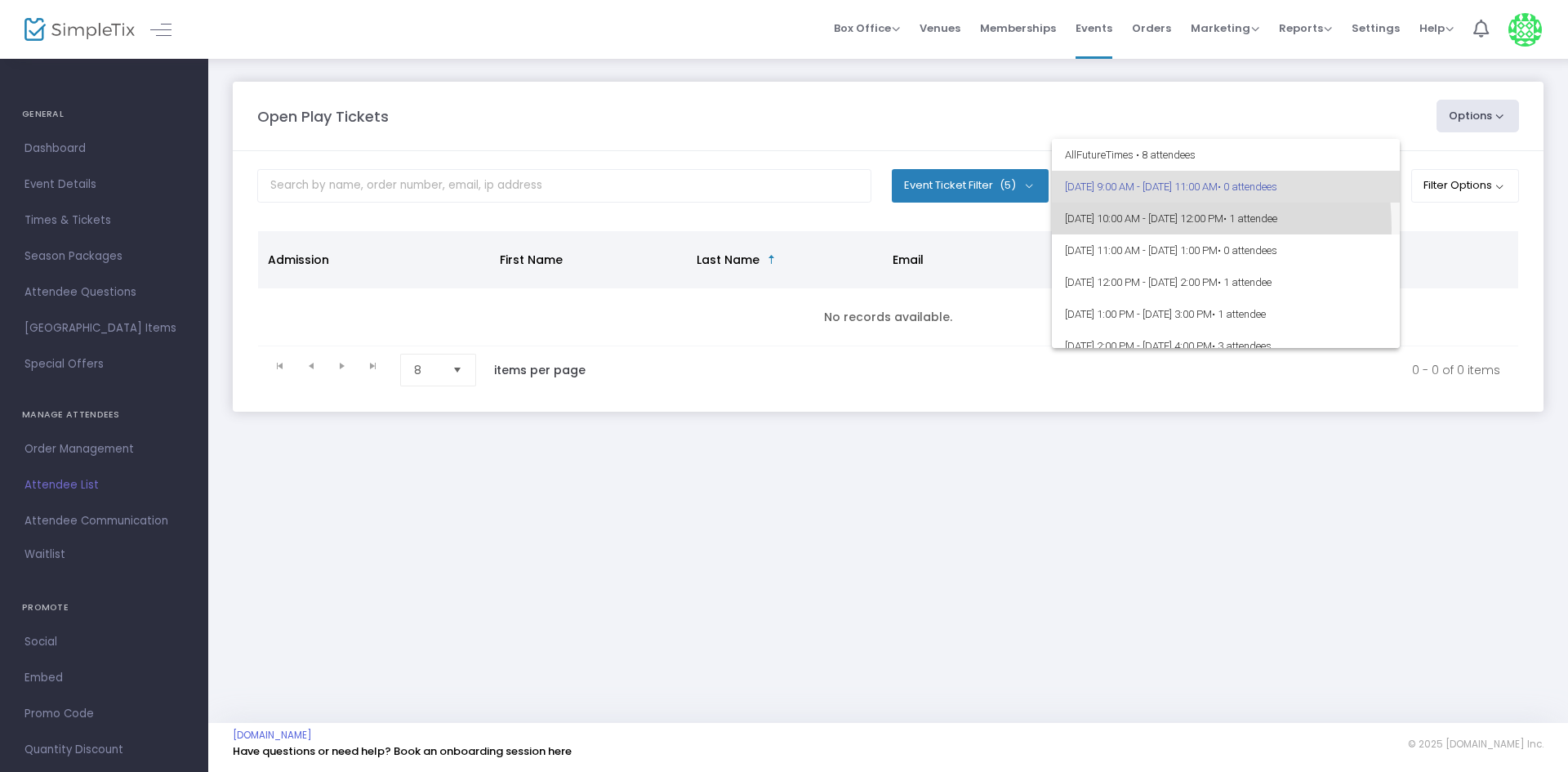
click at [1126, 227] on span "[DATE] 10:00 AM - [DATE] 12:00 PM • 1 attendee" at bounding box center [1225, 219] width 322 height 32
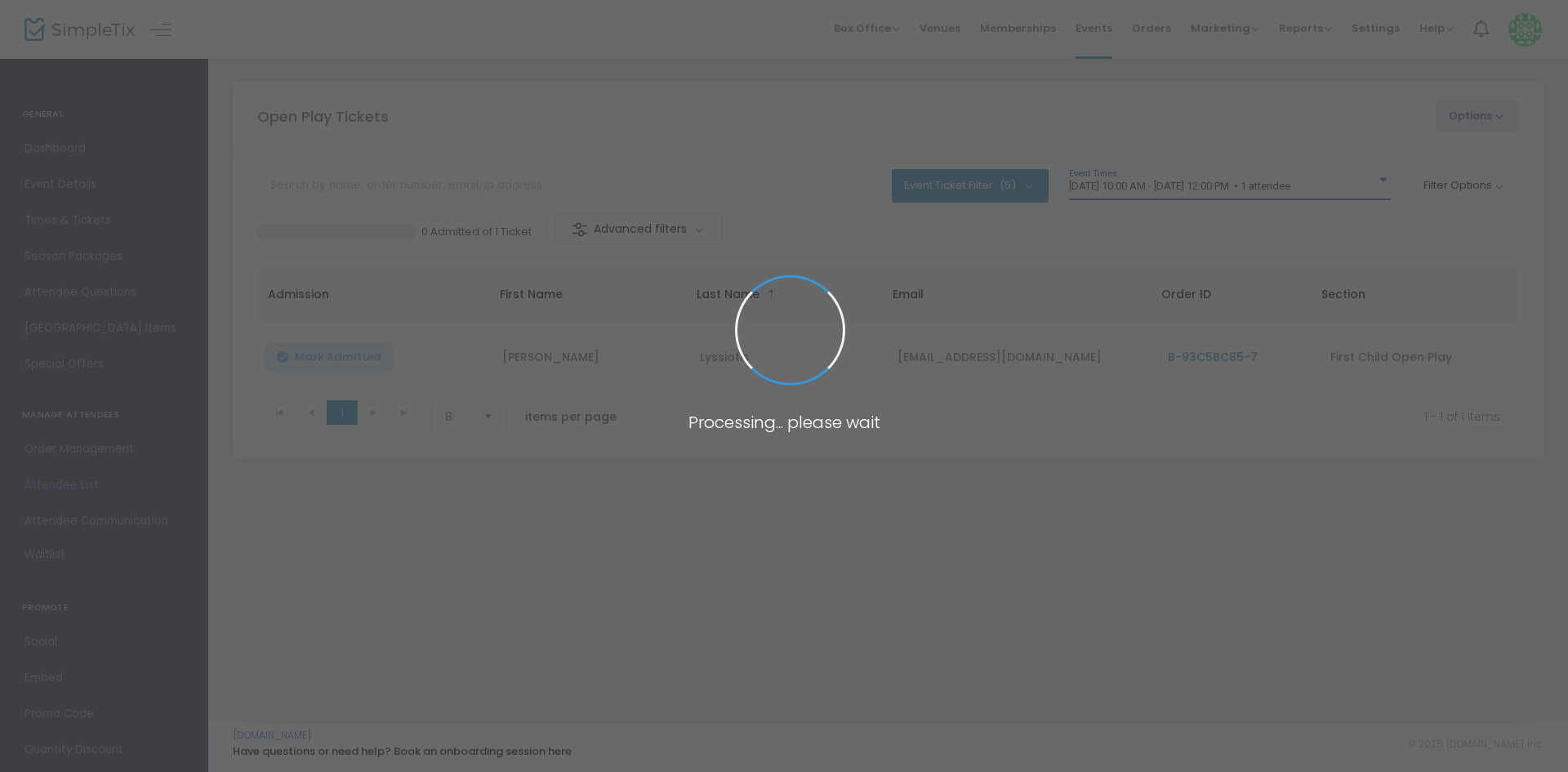
click at [1061, 137] on body "Processing... please wait Box Office Sell Tickets Bookings Sell Season Pass Ven…" at bounding box center [784, 386] width 1568 height 772
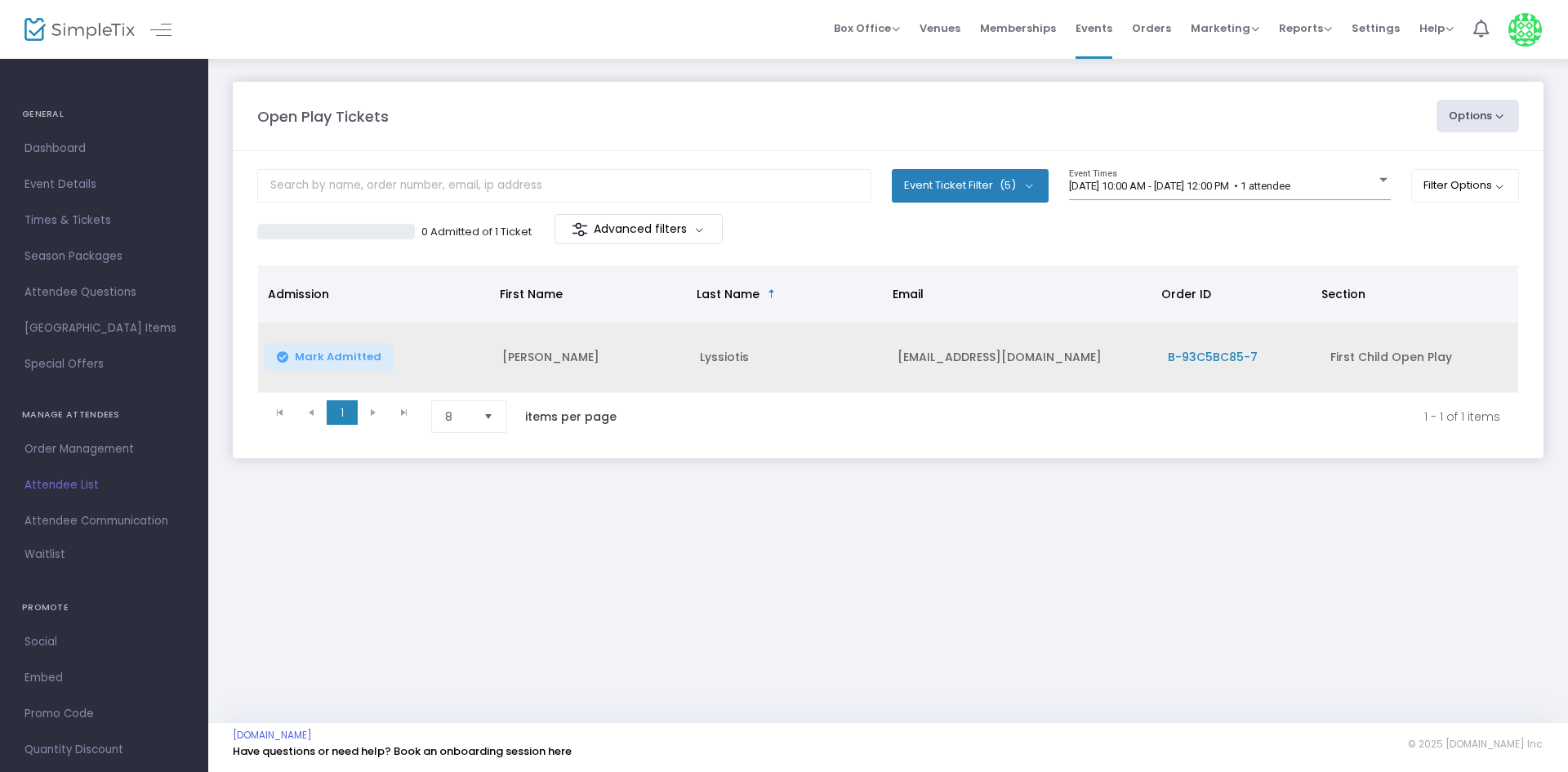
click at [344, 370] on button "Mark Admitted" at bounding box center [329, 356] width 131 height 29
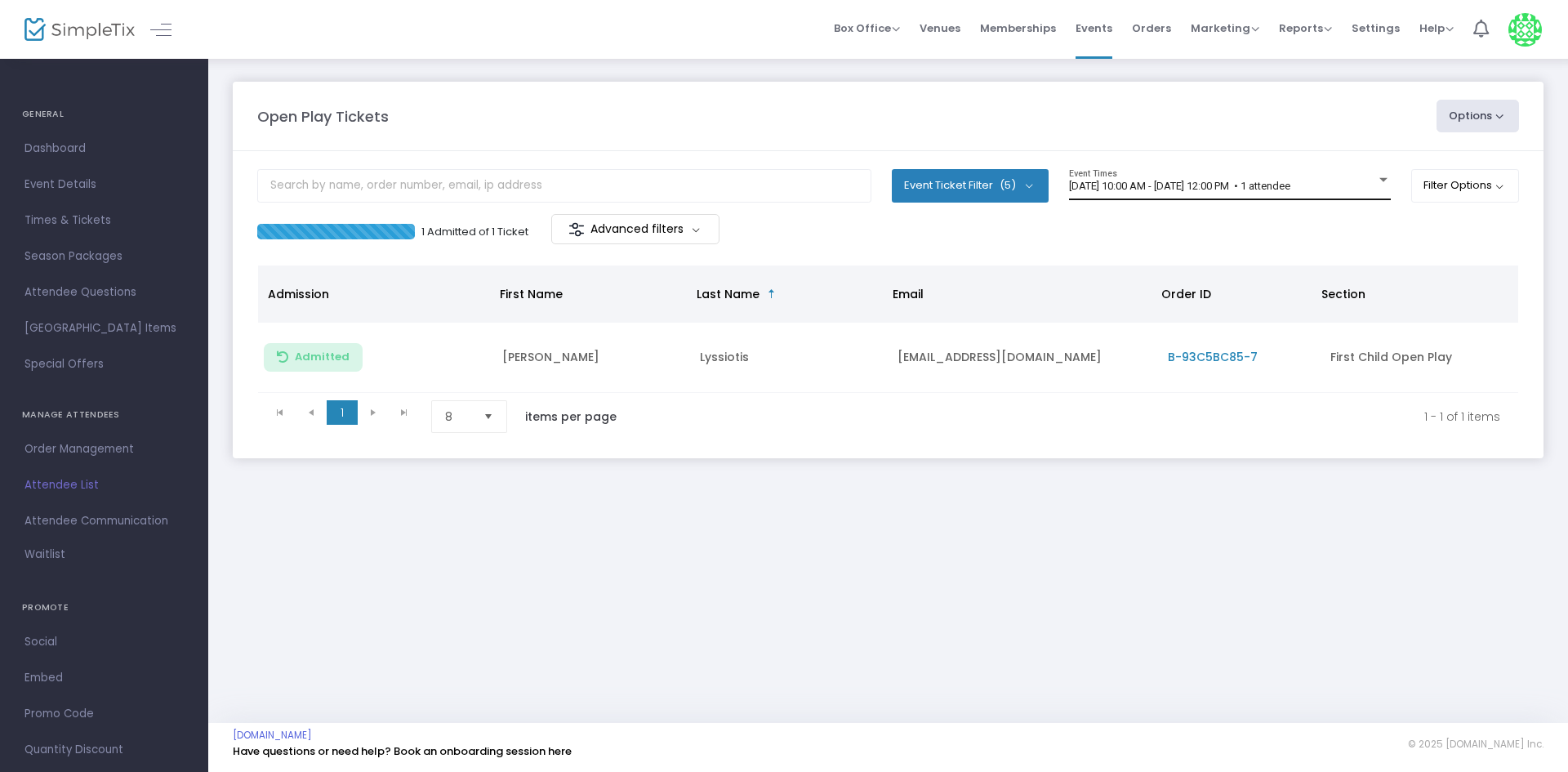
click at [1252, 189] on span "[DATE] 10:00 AM - [DATE] 12:00 PM • 1 attendee" at bounding box center [1179, 186] width 221 height 12
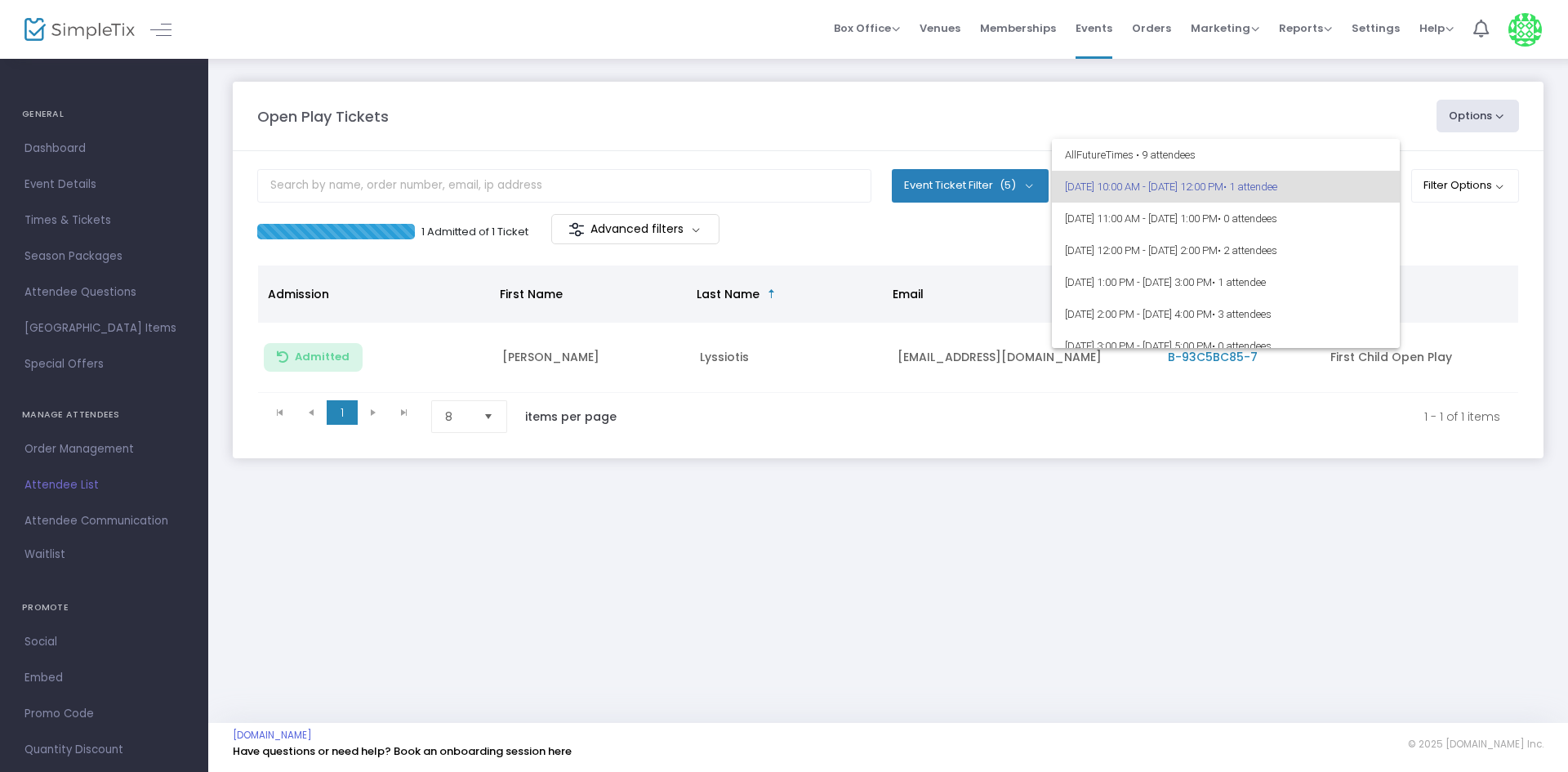
click at [1435, 242] on div at bounding box center [784, 386] width 1568 height 772
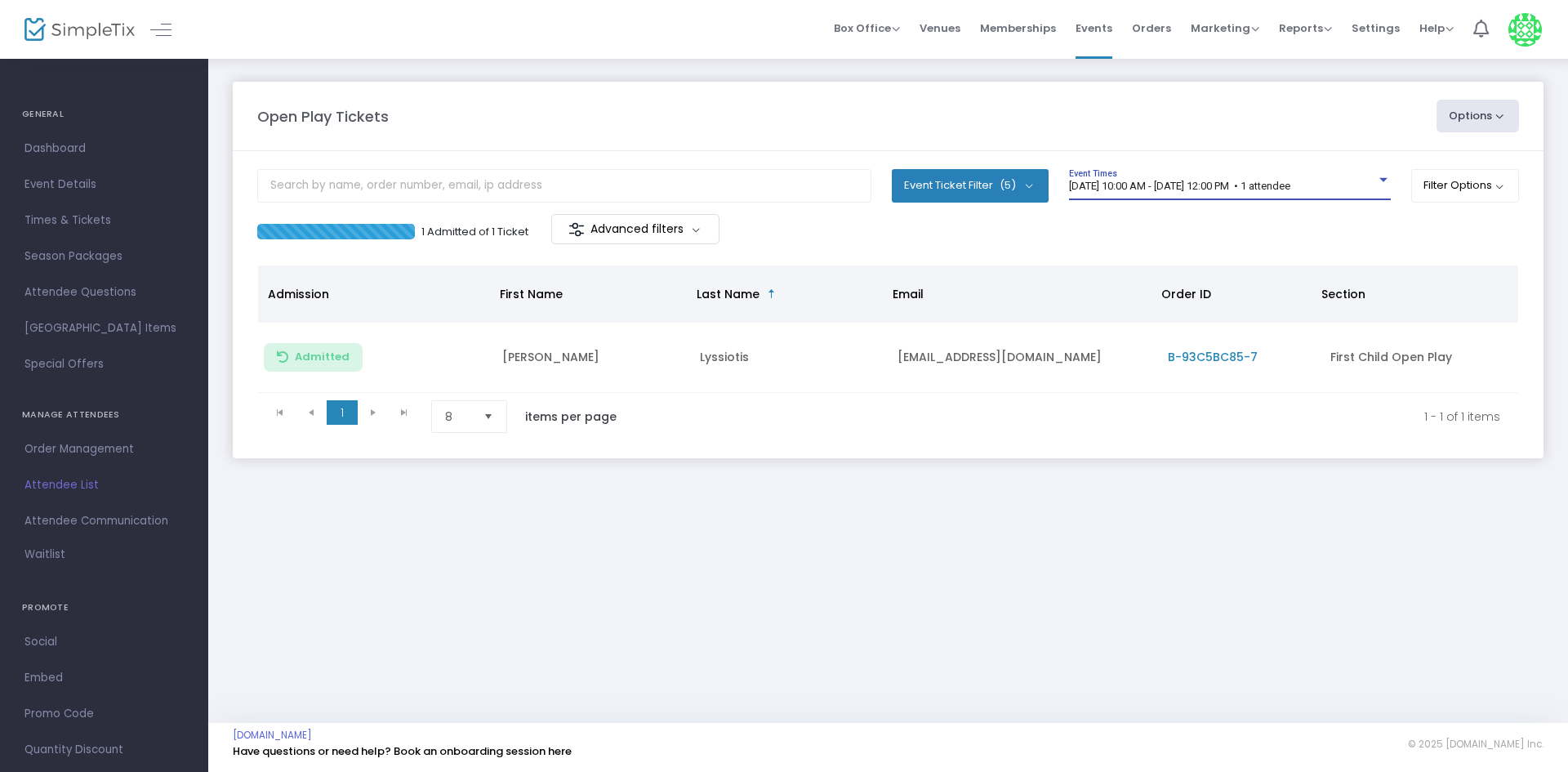
click at [1171, 181] on span "[DATE] 10:00 AM - [DATE] 12:00 PM • 1 attendee" at bounding box center [1179, 186] width 221 height 12
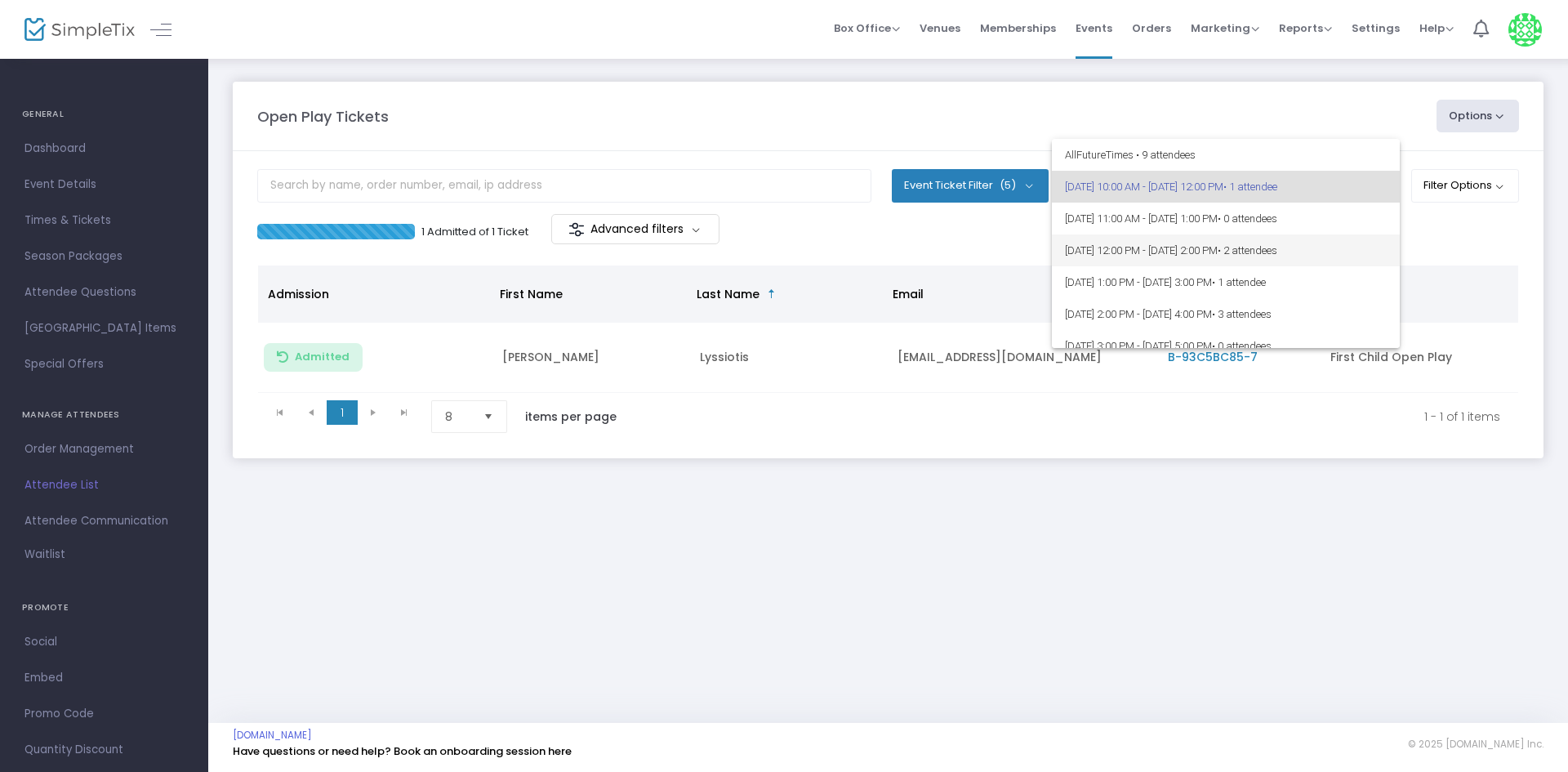
click at [1278, 254] on span "• 2 attendees" at bounding box center [1247, 250] width 60 height 12
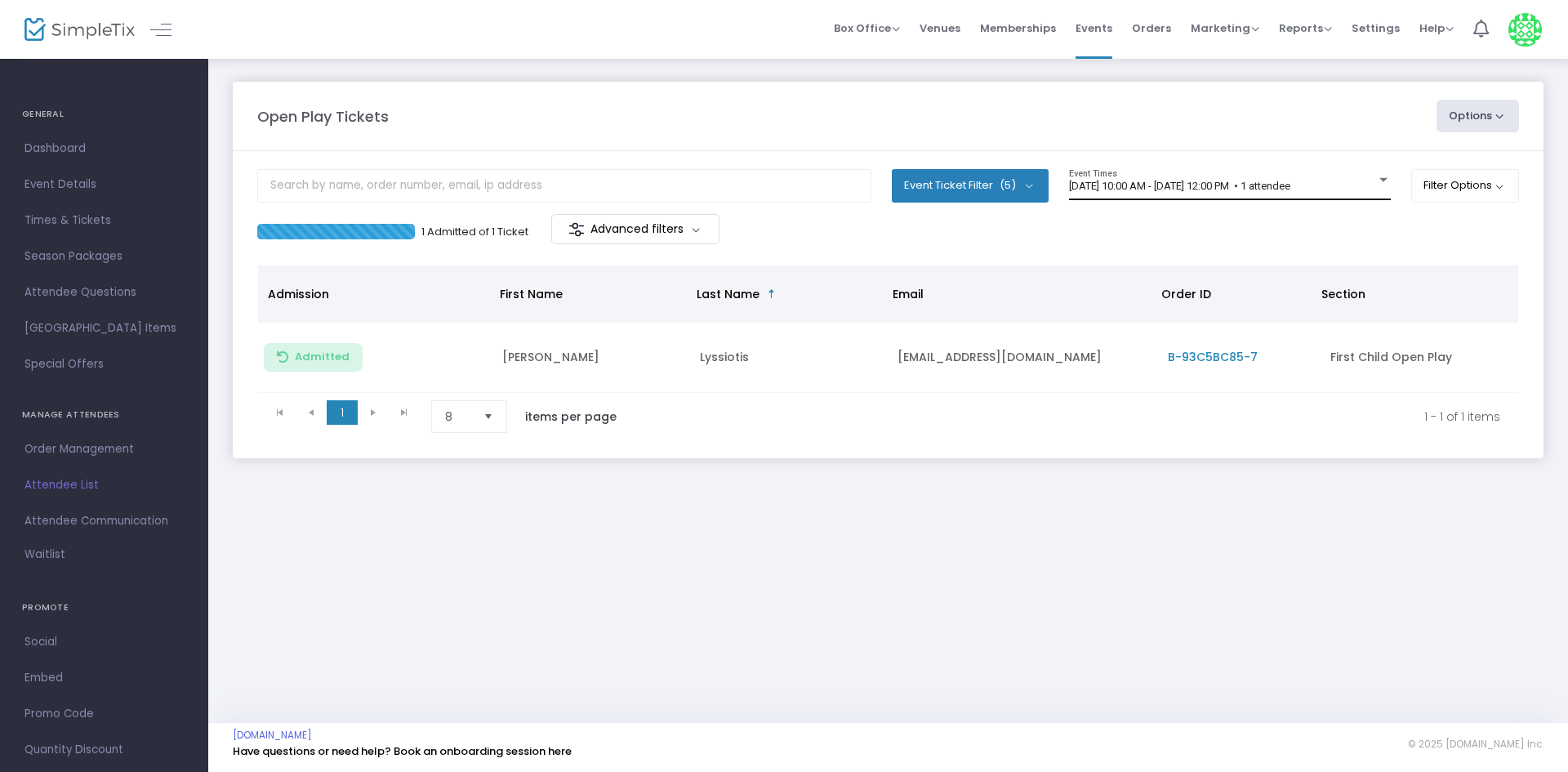
click at [1259, 197] on div "[DATE] 10:00 AM - [DATE] 12:00 PM • 1 attendee Event Times" at bounding box center [1229, 185] width 322 height 32
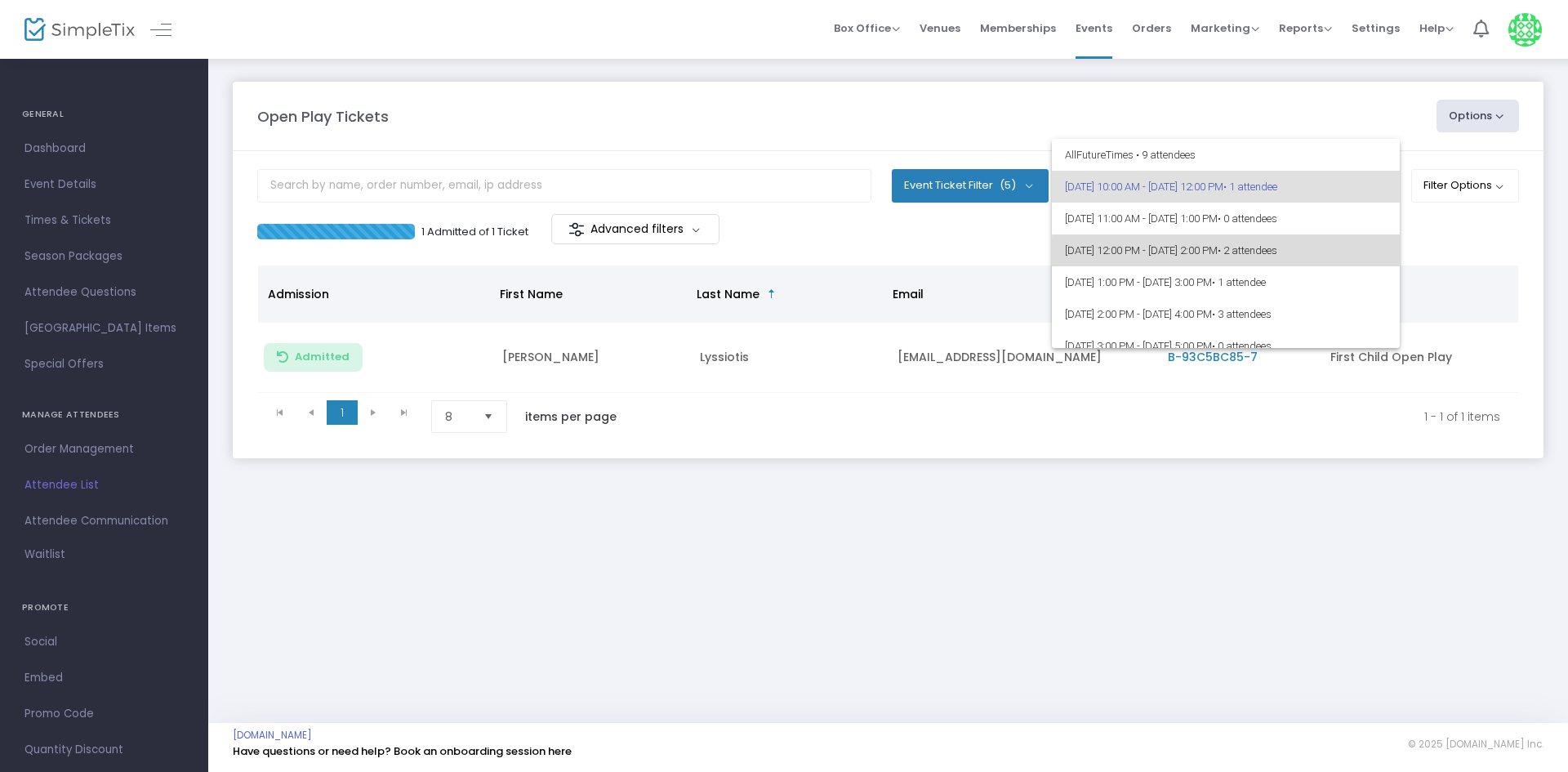
click at [1345, 261] on span "[DATE] 12:00 PM - [DATE] 2:00 PM • 2 attendees" at bounding box center [1225, 250] width 322 height 32
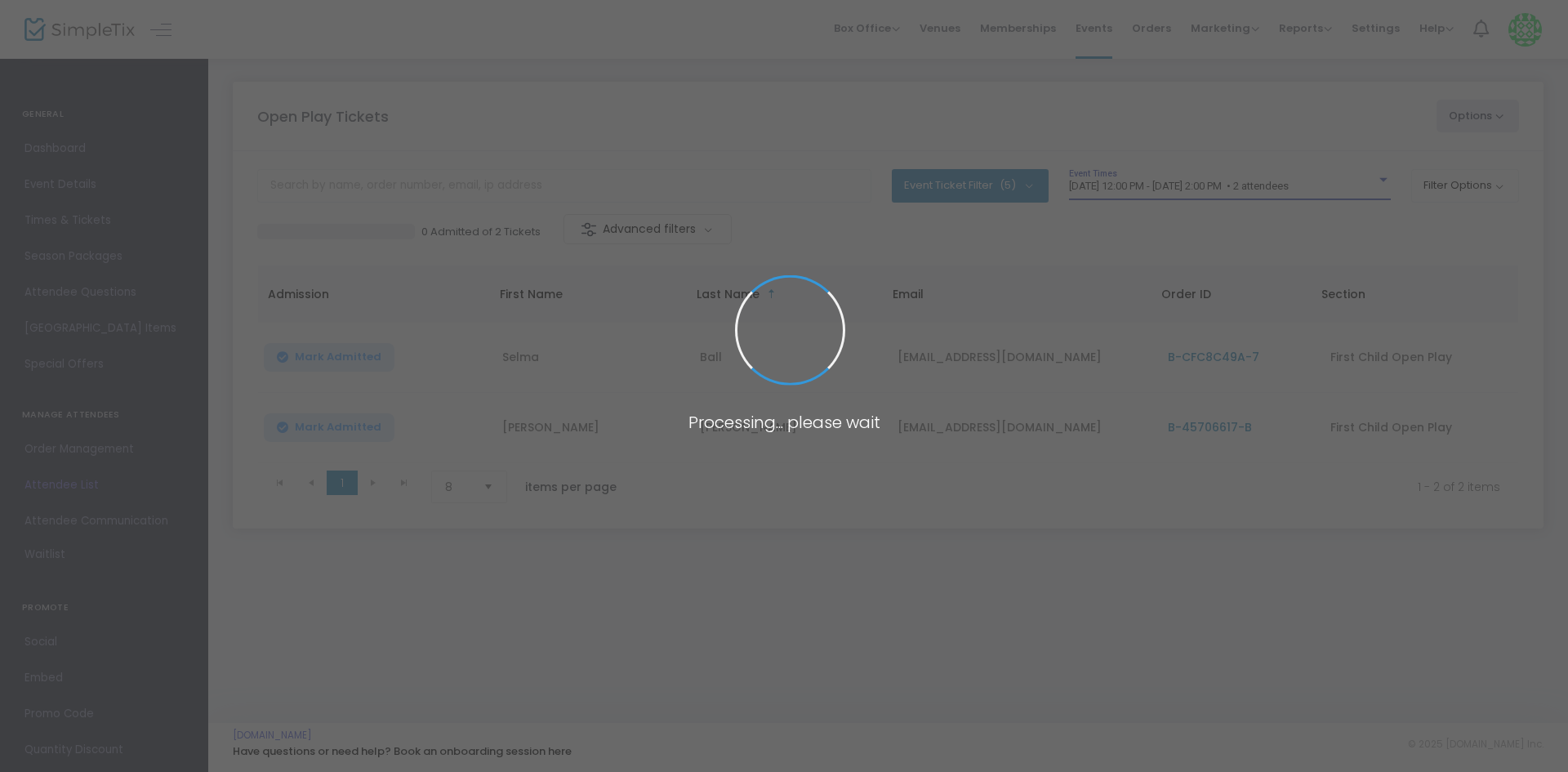
click at [1306, 247] on body "Processing... please wait Box Office Sell Tickets Bookings Sell Season Pass Ven…" at bounding box center [784, 386] width 1568 height 772
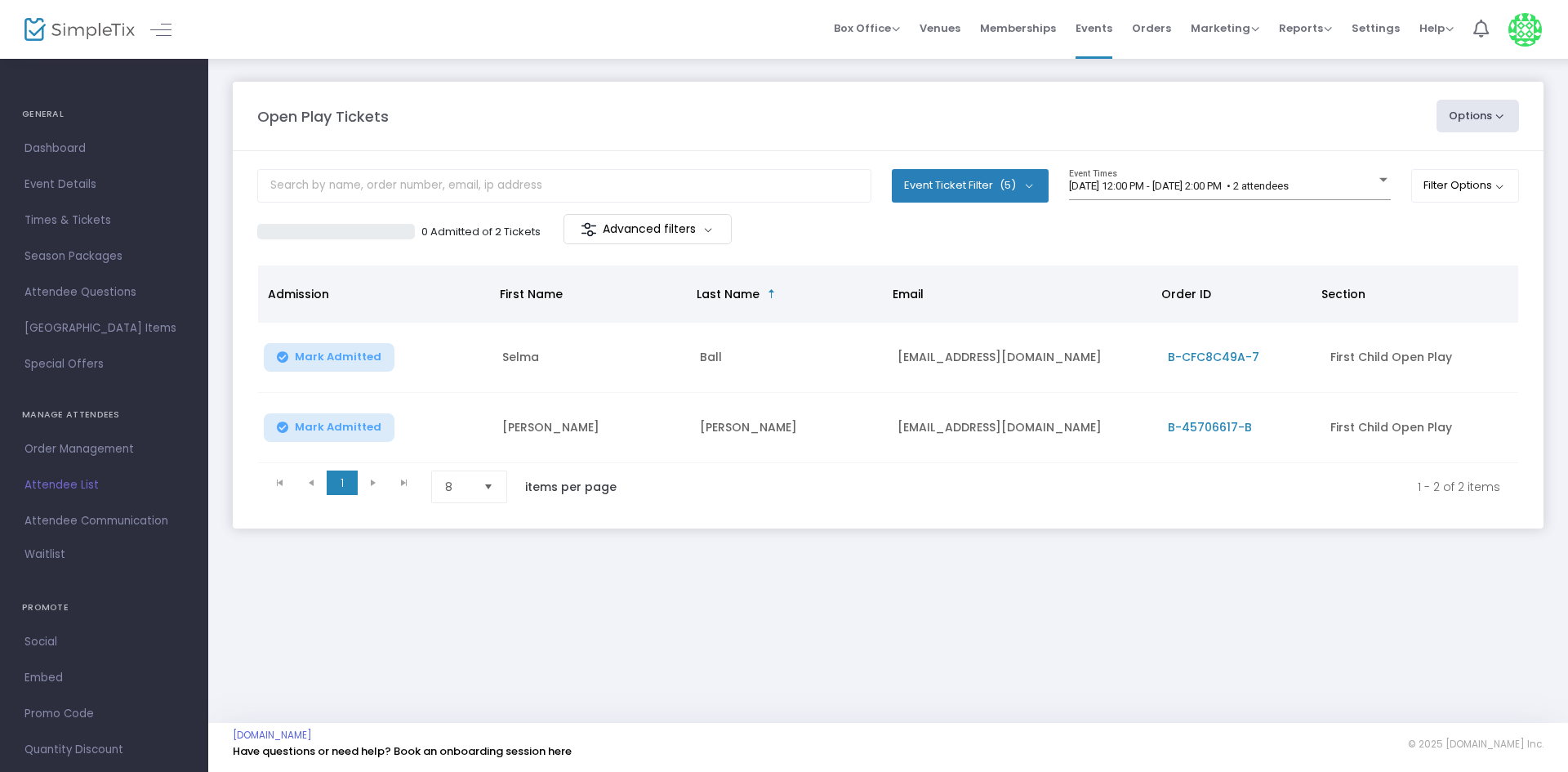
click at [1029, 236] on div "0 Admitted of 2 Tickets Advanced filters" at bounding box center [888, 230] width 1262 height 34
click at [1133, 191] on span "[DATE] 12:00 PM - [DATE] 2:00 PM • 2 attendees" at bounding box center [1178, 186] width 220 height 12
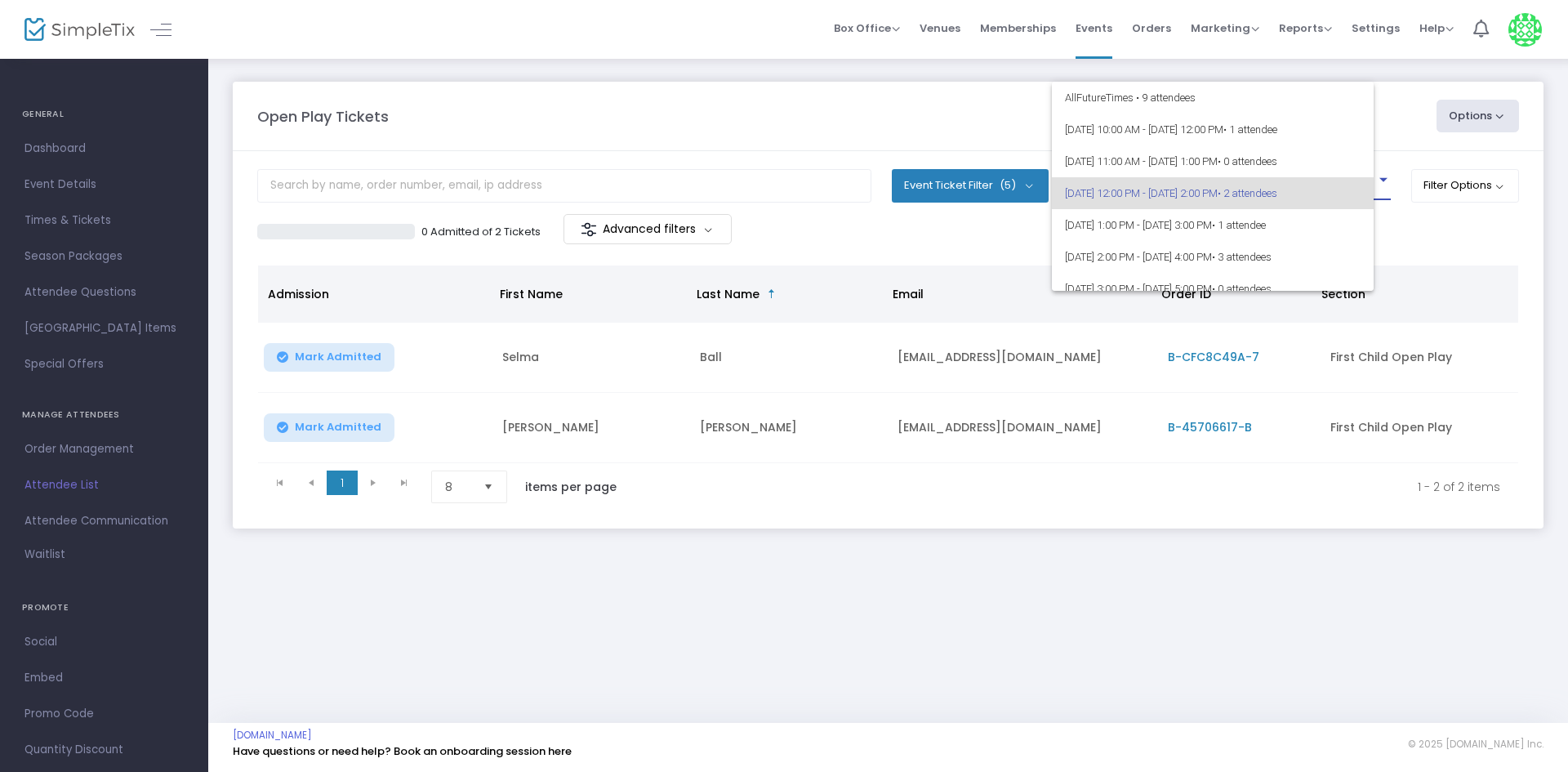
scroll to position [7, 0]
click at [1011, 257] on div at bounding box center [784, 386] width 1568 height 772
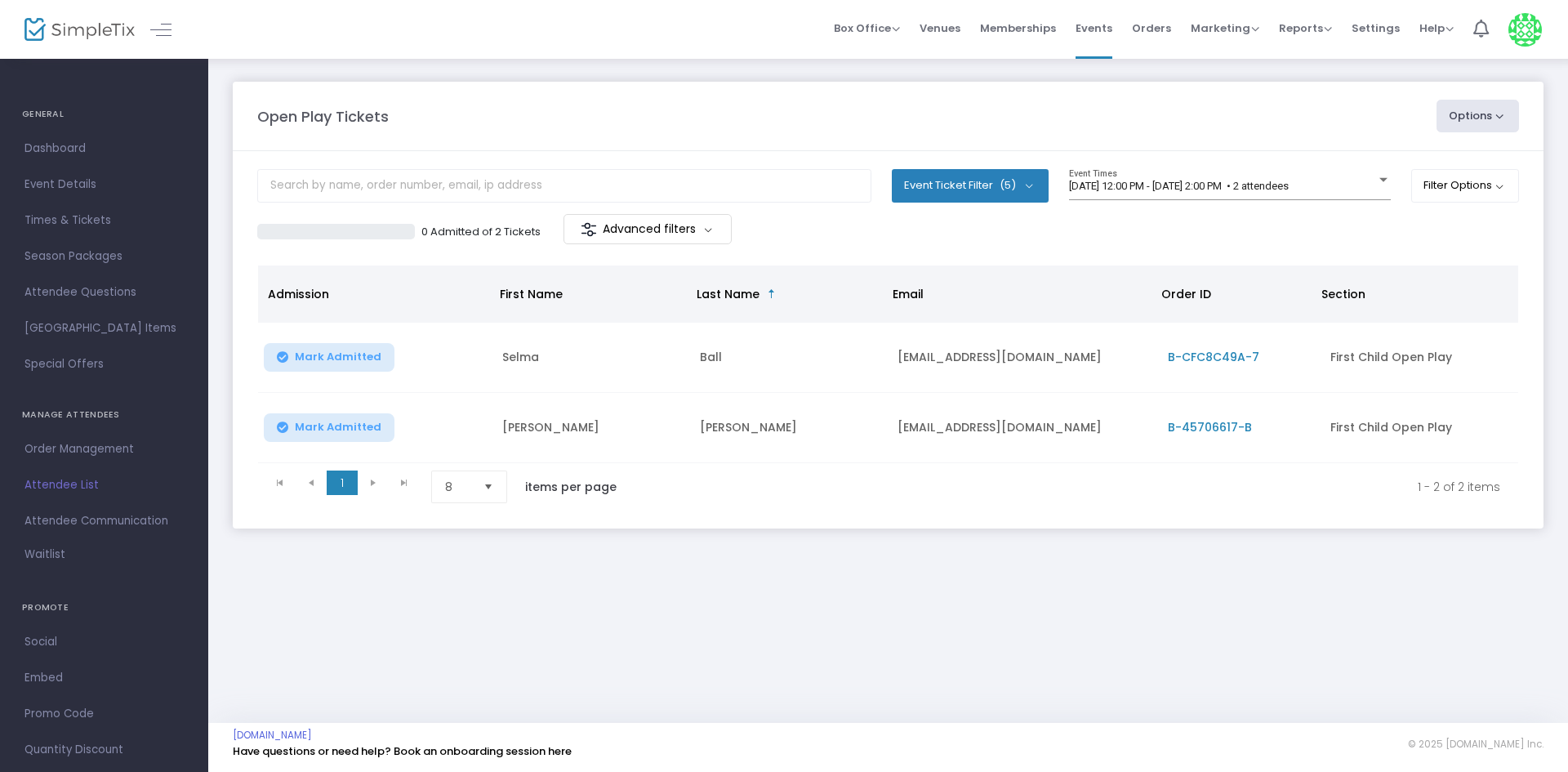
click at [287, 65] on div "Open Play Tickets Options Import Attendees Export List Print Name Tags Export t…" at bounding box center [888, 321] width 1359 height 529
